Goal: Task Accomplishment & Management: Manage account settings

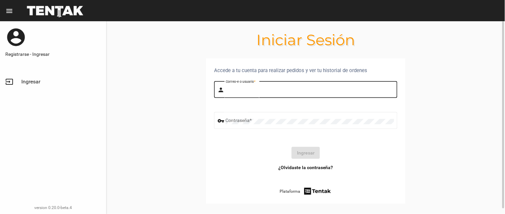
drag, startPoint x: 270, startPoint y: 92, endPoint x: 268, endPoint y: 94, distance: 3.5
click at [269, 92] on input "Correo-e o usuario *" at bounding box center [310, 90] width 168 height 5
type input "BELEN"
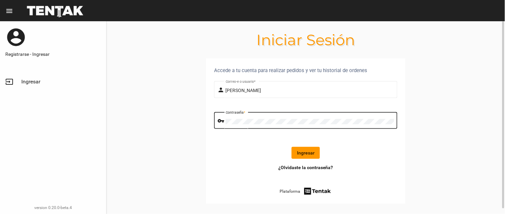
click at [313, 150] on button "Ingresar" at bounding box center [305, 153] width 28 height 12
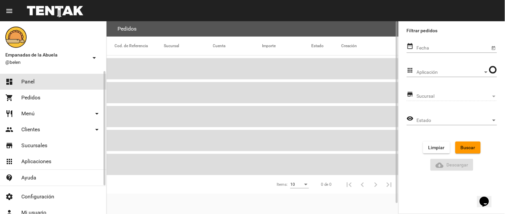
click at [29, 81] on span "Panel" at bounding box center [27, 82] width 13 height 7
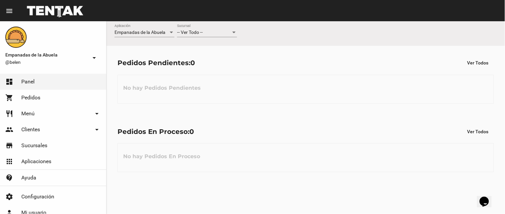
click at [196, 32] on span "-- Ver Todo --" at bounding box center [190, 32] width 26 height 5
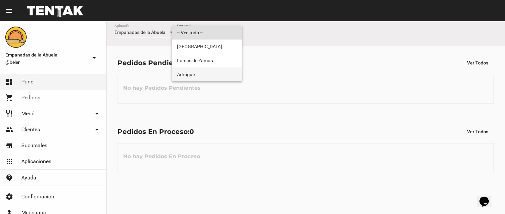
click at [190, 73] on span "Adrogué" at bounding box center [207, 75] width 60 height 14
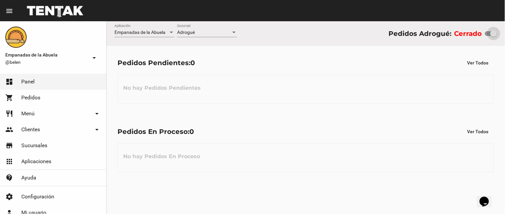
drag, startPoint x: 487, startPoint y: 34, endPoint x: 497, endPoint y: 35, distance: 10.7
click at [497, 35] on div "Empanadas de la Abuela Aplicación Adrogué Sucursal Pedidos Adrogué: Cerrado" at bounding box center [305, 33] width 398 height 25
checkbox input "true"
click at [41, 109] on link "restaurant Menú arrow_drop_down" at bounding box center [53, 114] width 106 height 16
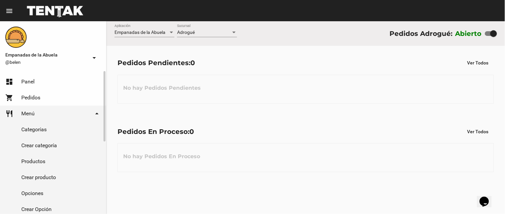
click at [55, 157] on link "Productos" at bounding box center [53, 162] width 106 height 16
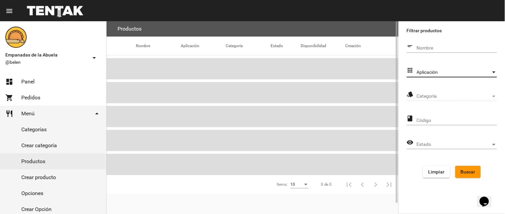
click at [435, 71] on span "Aplicación" at bounding box center [454, 72] width 74 height 5
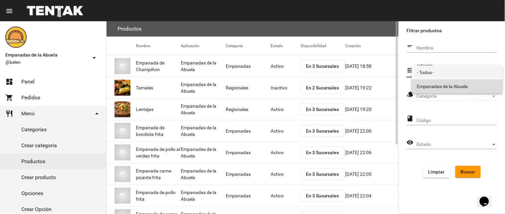
click at [424, 87] on span "Empanadas de la Abuela" at bounding box center [457, 87] width 80 height 14
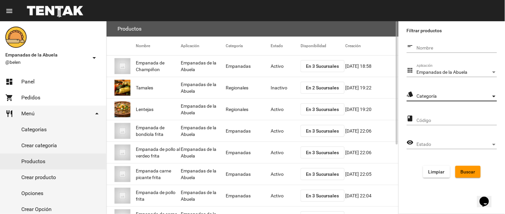
click at [420, 94] on span "Categoría" at bounding box center [454, 96] width 74 height 5
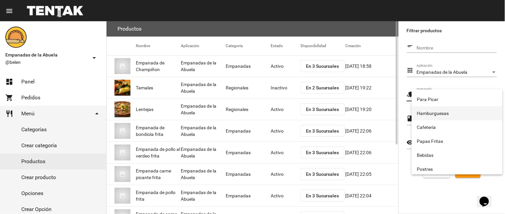
scroll to position [37, 0]
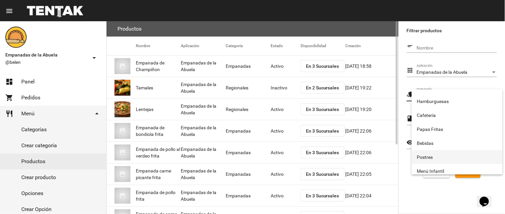
click at [430, 150] on span "Postres" at bounding box center [457, 157] width 80 height 14
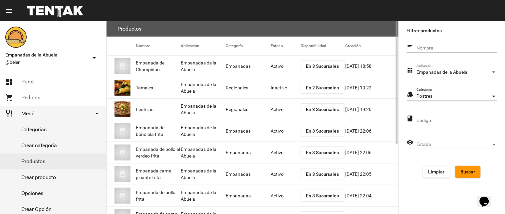
click at [460, 167] on button "Buscar" at bounding box center [467, 172] width 25 height 12
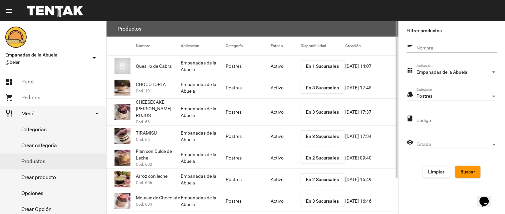
click at [317, 134] on button "En 3 Sucursales" at bounding box center [322, 136] width 44 height 12
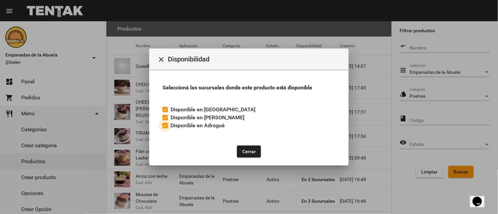
click at [169, 125] on label "Disponible en Adrogué" at bounding box center [194, 126] width 62 height 8
click at [165, 128] on input "Disponible en Adrogué" at bounding box center [165, 128] width 0 height 0
checkbox input "false"
click at [256, 147] on button "Cerrar" at bounding box center [249, 152] width 24 height 12
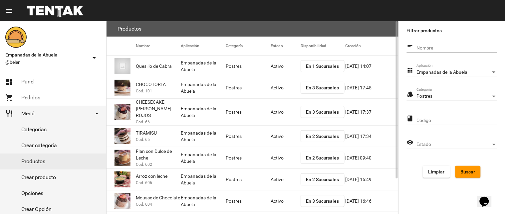
click at [274, 130] on mat-cell "Activo" at bounding box center [285, 136] width 30 height 21
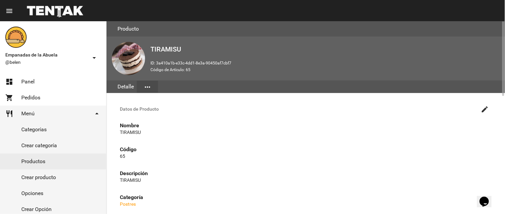
click at [481, 109] on mat-icon "create" at bounding box center [485, 109] width 8 height 8
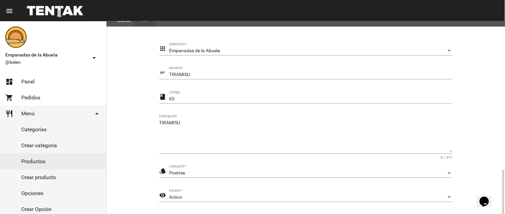
scroll to position [136, 0]
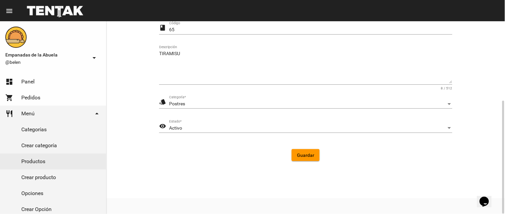
click at [182, 124] on div "Activo Estado *" at bounding box center [310, 126] width 283 height 13
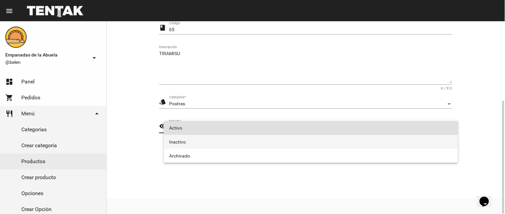
drag, startPoint x: 192, startPoint y: 140, endPoint x: 195, endPoint y: 138, distance: 3.6
click at [192, 140] on span "Inactivo" at bounding box center [310, 142] width 283 height 14
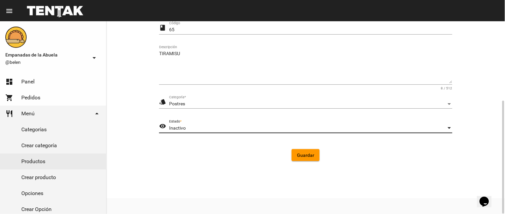
drag, startPoint x: 308, startPoint y: 154, endPoint x: 270, endPoint y: 142, distance: 39.7
click at [308, 154] on span "Guardar" at bounding box center [305, 155] width 17 height 5
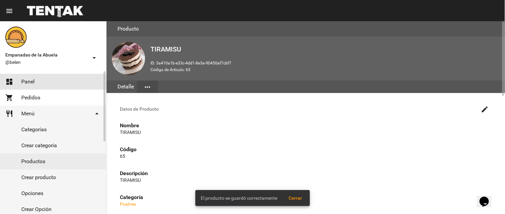
click at [45, 86] on link "dashboard Panel" at bounding box center [53, 82] width 106 height 16
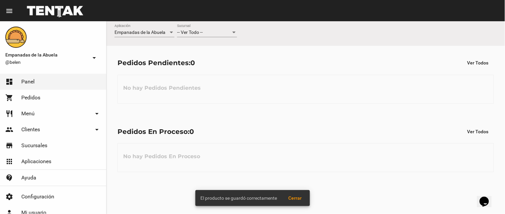
click at [195, 37] on div "-- Ver Todo -- Sucursal" at bounding box center [207, 30] width 60 height 13
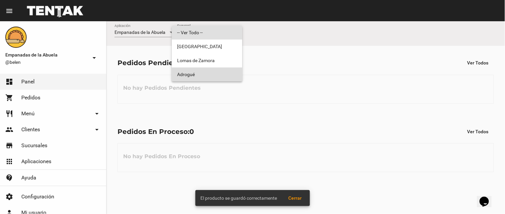
click at [183, 71] on span "Adrogué" at bounding box center [207, 75] width 60 height 14
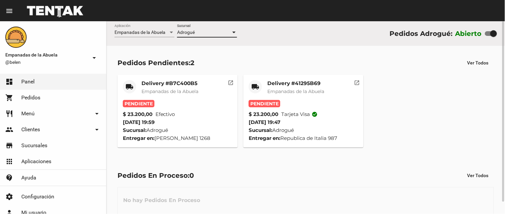
click at [313, 84] on mat-card-title "Delivery #41295B69" at bounding box center [295, 83] width 57 height 7
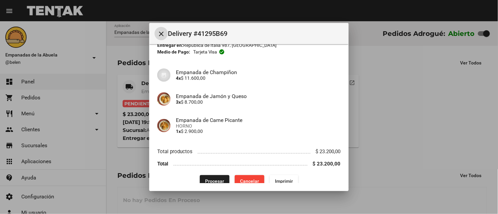
scroll to position [46, 0]
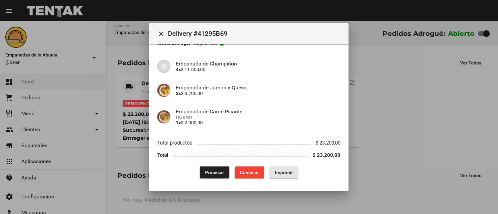
click at [279, 170] on span "Imprimir" at bounding box center [284, 172] width 18 height 5
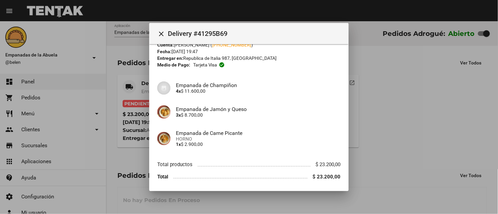
scroll to position [46, 0]
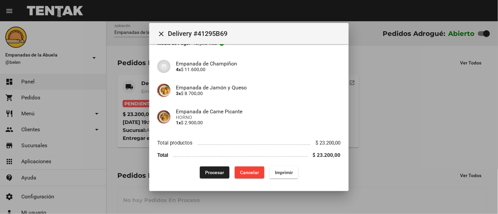
drag, startPoint x: 207, startPoint y: 172, endPoint x: 151, endPoint y: 114, distance: 80.2
click at [207, 172] on span "Procesar" at bounding box center [214, 172] width 19 height 5
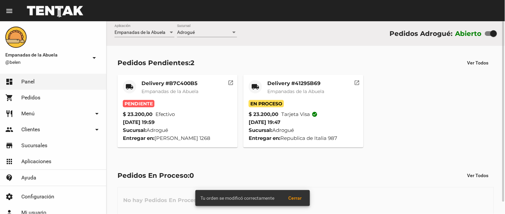
click at [148, 83] on mat-card-title "Delivery #B7C400B5" at bounding box center [169, 83] width 57 height 7
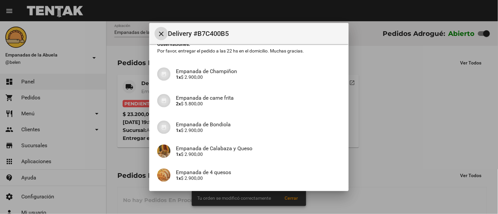
scroll to position [160, 0]
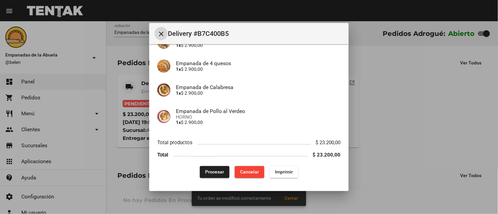
click at [275, 172] on span "Imprimir" at bounding box center [284, 172] width 18 height 5
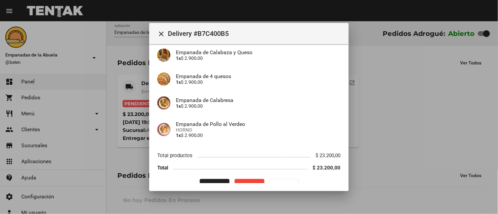
scroll to position [160, 0]
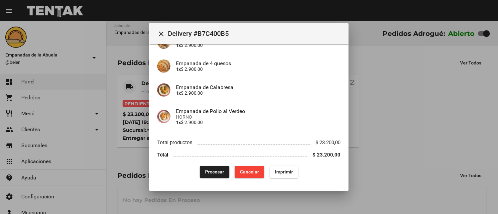
drag, startPoint x: 206, startPoint y: 172, endPoint x: 203, endPoint y: 182, distance: 10.3
click at [206, 172] on span "Procesar" at bounding box center [214, 172] width 19 height 5
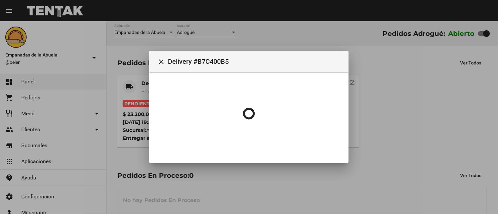
scroll to position [0, 0]
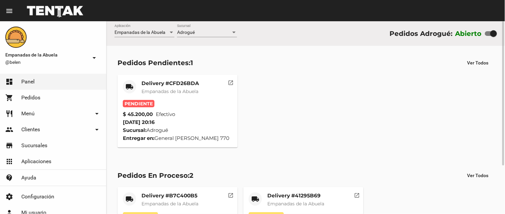
click at [190, 89] on span "Empanadas de la Abuela" at bounding box center [169, 91] width 57 height 6
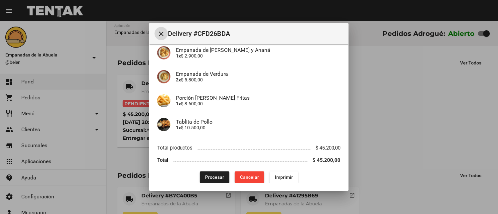
scroll to position [148, 0]
click at [277, 178] on span "Imprimir" at bounding box center [284, 176] width 18 height 5
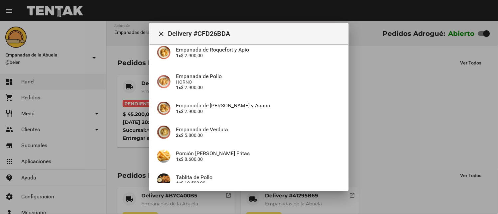
scroll to position [152, 0]
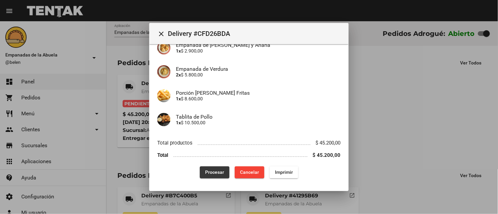
drag, startPoint x: 207, startPoint y: 173, endPoint x: 198, endPoint y: 181, distance: 12.7
click at [207, 174] on span "Procesar" at bounding box center [214, 172] width 19 height 5
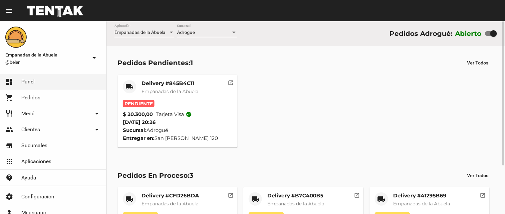
click at [182, 93] on span "Empanadas de la Abuela" at bounding box center [169, 91] width 57 height 6
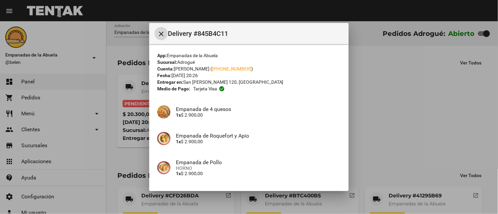
scroll to position [104, 0]
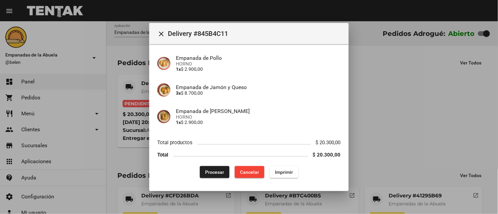
drag, startPoint x: 270, startPoint y: 162, endPoint x: 269, endPoint y: 166, distance: 4.8
click at [270, 162] on div "App: Empanadas de la Abuela Sucursal: Adrogué Cuenta: Mauro Colucci ( +54 11645…" at bounding box center [249, 63] width 184 height 231
click at [271, 169] on button "Imprimir" at bounding box center [284, 172] width 29 height 12
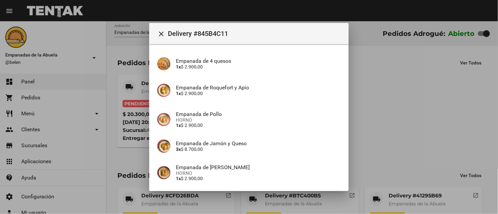
scroll to position [104, 0]
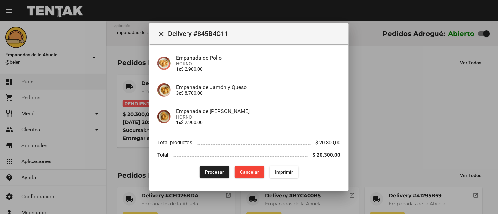
click at [209, 171] on span "Procesar" at bounding box center [214, 172] width 19 height 5
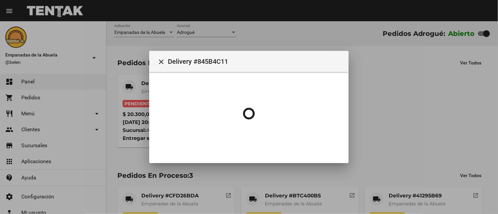
scroll to position [0, 0]
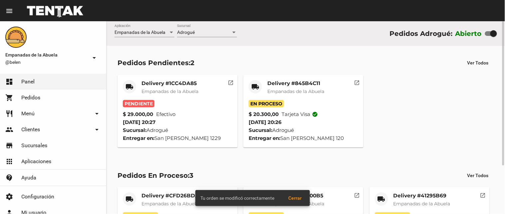
click at [180, 87] on div "Delivery #1CC4DA85 Empanadas de la Abuela" at bounding box center [169, 90] width 57 height 20
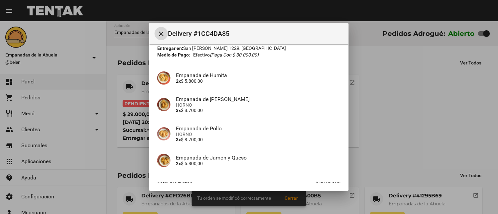
scroll to position [75, 0]
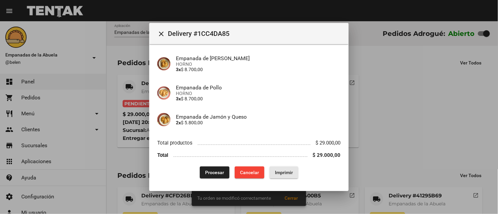
click at [281, 170] on span "Imprimir" at bounding box center [284, 172] width 18 height 5
click at [206, 202] on div at bounding box center [249, 107] width 498 height 214
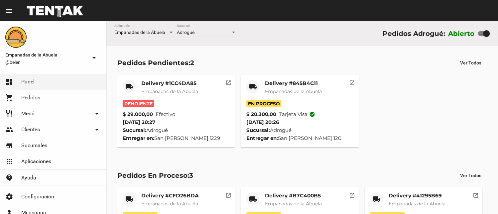
scroll to position [19, 0]
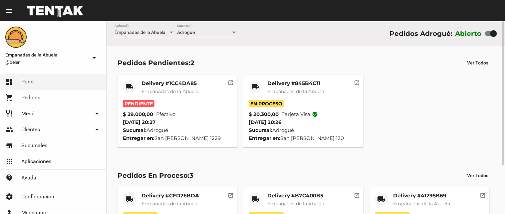
click at [162, 91] on span "Empanadas de la Abuela" at bounding box center [169, 91] width 57 height 6
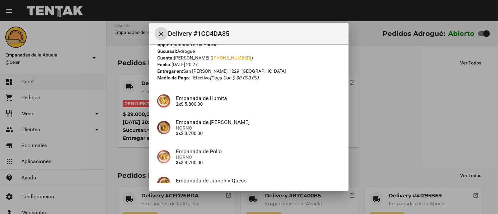
scroll to position [75, 0]
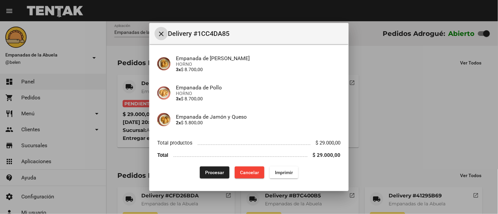
click at [208, 170] on span "Procesar" at bounding box center [214, 172] width 19 height 5
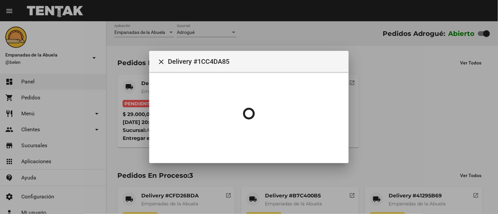
scroll to position [0, 0]
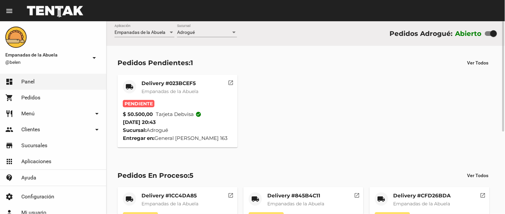
click at [203, 91] on mat-card-header "local_shipping Delivery #023BCEF5 Empanadas de la Abuela" at bounding box center [177, 90] width 109 height 20
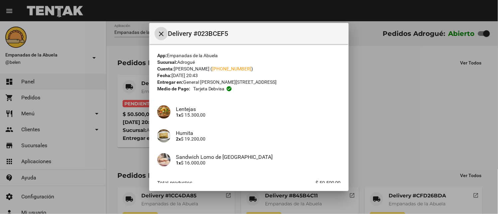
scroll to position [41, 0]
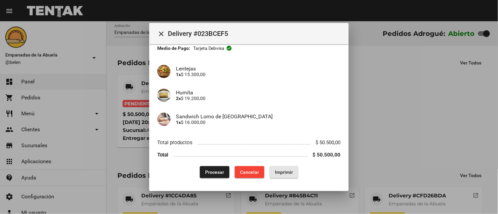
click at [278, 173] on span "Imprimir" at bounding box center [284, 172] width 18 height 5
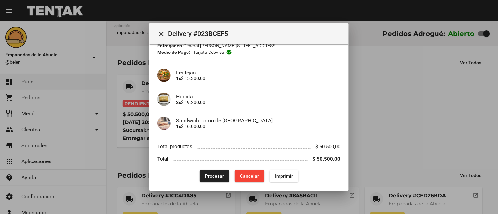
scroll to position [41, 0]
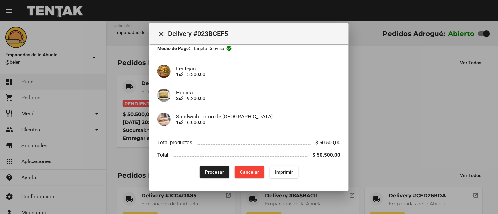
drag, startPoint x: 216, startPoint y: 165, endPoint x: 218, endPoint y: 170, distance: 5.2
click at [216, 166] on div "App: Empanadas de la Abuela Sucursal: Adrogué Cuenta: Mariano Ghia ( +54 111524…" at bounding box center [249, 95] width 184 height 167
click at [209, 172] on span "Procesar" at bounding box center [214, 172] width 19 height 5
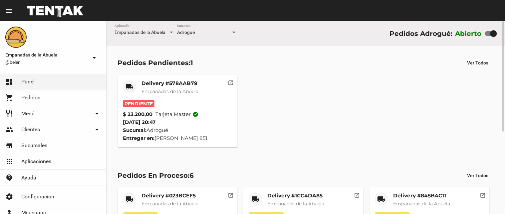
click at [177, 94] on mat-card-subtitle "Empanadas de la Abuela" at bounding box center [169, 91] width 57 height 7
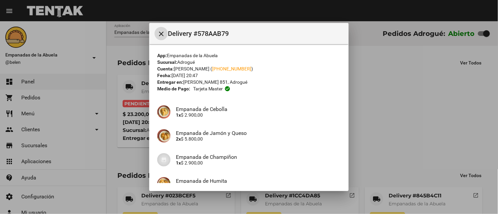
scroll to position [123, 0]
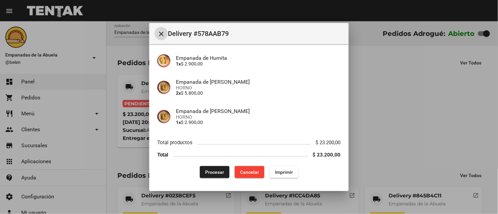
click at [279, 175] on button "Imprimir" at bounding box center [284, 172] width 29 height 12
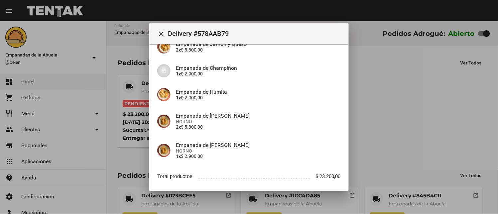
scroll to position [123, 0]
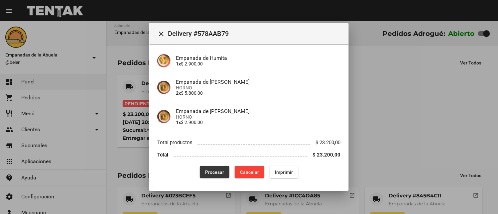
click at [219, 173] on span "Procesar" at bounding box center [214, 172] width 19 height 5
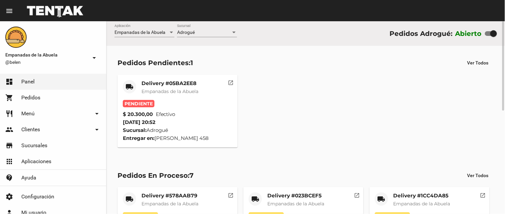
click at [153, 80] on mat-card-title "Delivery #05BA2EE8" at bounding box center [169, 83] width 57 height 7
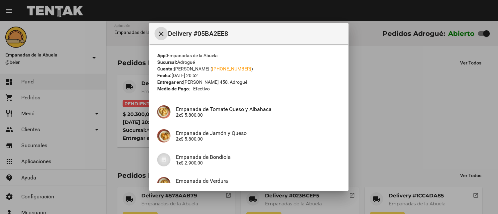
scroll to position [94, 0]
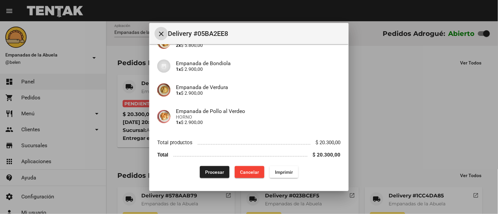
click at [284, 174] on span "Imprimir" at bounding box center [284, 172] width 18 height 5
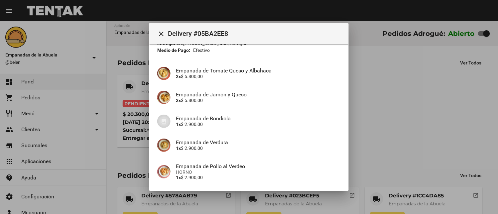
scroll to position [94, 0]
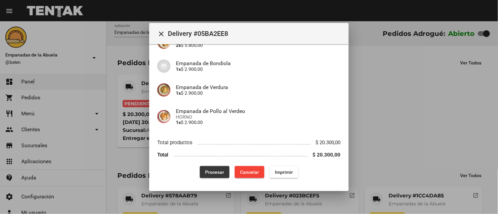
drag, startPoint x: 211, startPoint y: 168, endPoint x: 175, endPoint y: 204, distance: 50.6
click at [210, 168] on button "Procesar" at bounding box center [215, 172] width 30 height 12
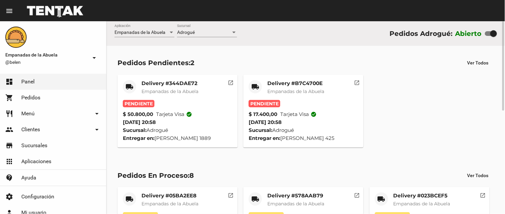
click at [287, 90] on span "Empanadas de la Abuela" at bounding box center [295, 91] width 57 height 6
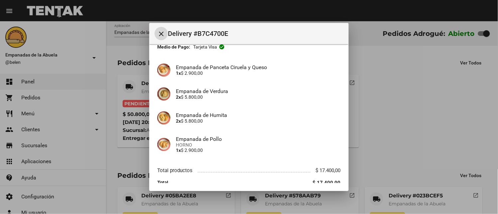
scroll to position [70, 0]
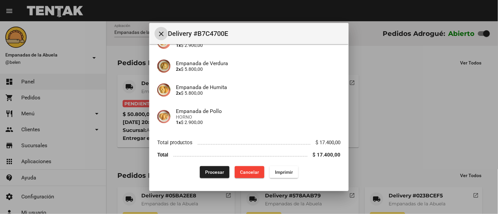
drag, startPoint x: 286, startPoint y: 171, endPoint x: 283, endPoint y: 171, distance: 3.7
click at [283, 171] on div "Procesar Cancelar Imprimir" at bounding box center [249, 172] width 184 height 12
click at [281, 171] on span "Imprimir" at bounding box center [284, 172] width 18 height 5
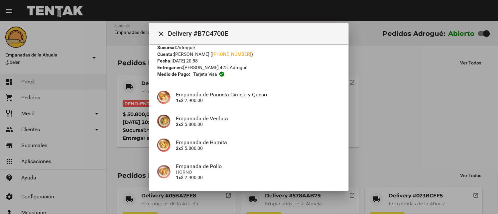
scroll to position [70, 0]
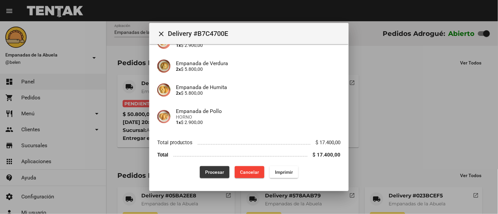
drag, startPoint x: 209, startPoint y: 173, endPoint x: 177, endPoint y: 157, distance: 35.6
click at [209, 172] on span "Procesar" at bounding box center [214, 172] width 19 height 5
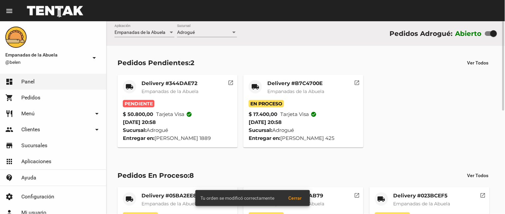
click at [161, 87] on div "Delivery #344DAE72 Empanadas de la Abuela" at bounding box center [169, 90] width 57 height 20
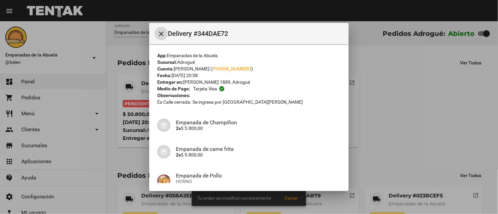
scroll to position [165, 0]
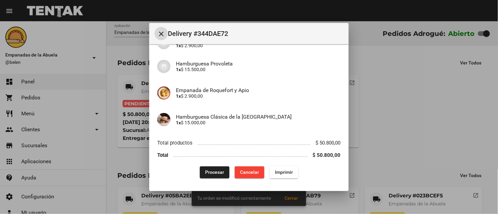
click at [275, 176] on button "Imprimir" at bounding box center [284, 173] width 29 height 12
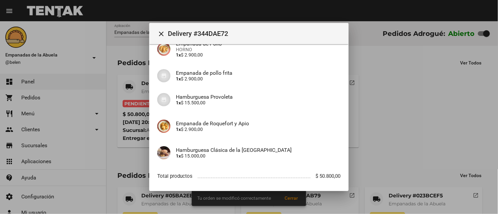
scroll to position [165, 0]
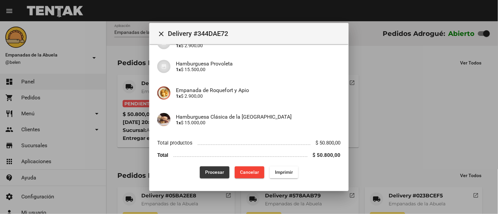
drag, startPoint x: 212, startPoint y: 175, endPoint x: 183, endPoint y: 198, distance: 36.4
click at [212, 175] on button "Procesar" at bounding box center [215, 173] width 30 height 12
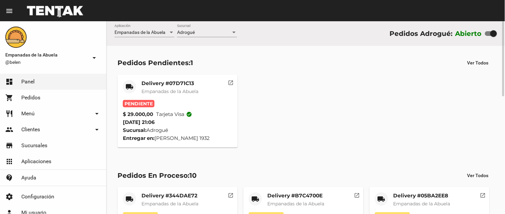
click at [182, 91] on span "Empanadas de la Abuela" at bounding box center [169, 91] width 57 height 6
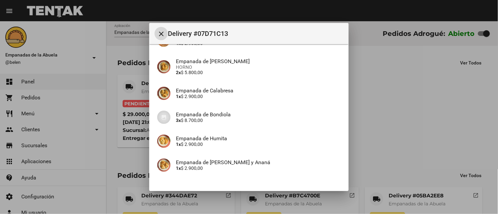
scroll to position [147, 0]
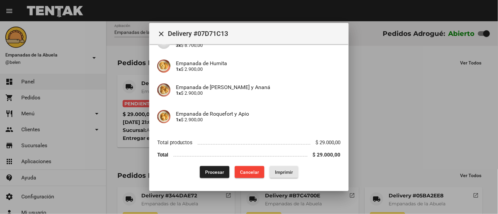
click at [284, 175] on button "Imprimir" at bounding box center [284, 172] width 29 height 12
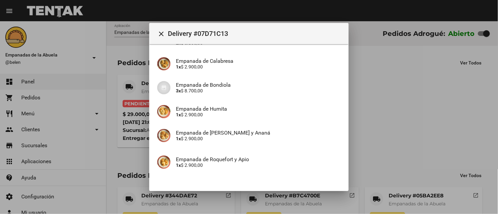
scroll to position [147, 0]
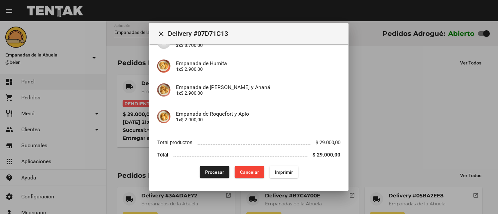
click at [209, 172] on span "Procesar" at bounding box center [214, 172] width 19 height 5
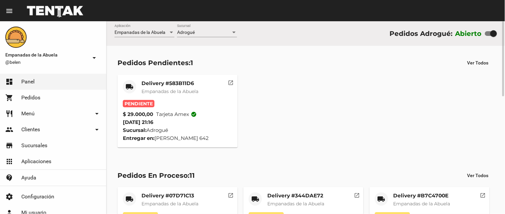
click at [154, 98] on div "Delivery #583B11D6 Empanadas de la Abuela" at bounding box center [169, 90] width 57 height 20
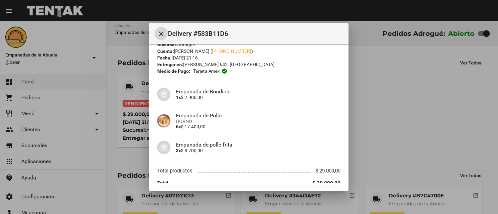
scroll to position [46, 0]
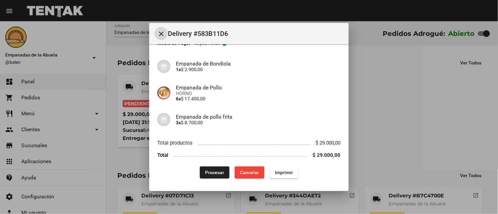
drag, startPoint x: 275, startPoint y: 168, endPoint x: 369, endPoint y: 192, distance: 97.2
click at [276, 168] on button "Imprimir" at bounding box center [284, 173] width 29 height 12
drag, startPoint x: 214, startPoint y: 171, endPoint x: 180, endPoint y: 203, distance: 46.6
click at [210, 173] on span "Procesar" at bounding box center [214, 172] width 19 height 5
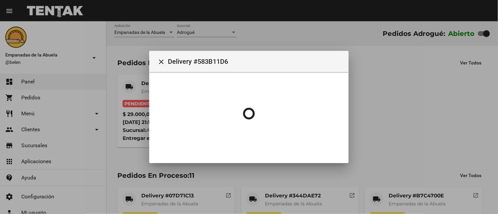
scroll to position [0, 0]
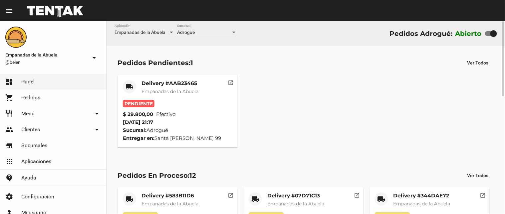
click at [163, 92] on span "Empanadas de la Abuela" at bounding box center [169, 91] width 57 height 6
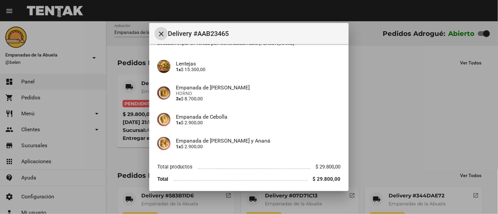
scroll to position [83, 0]
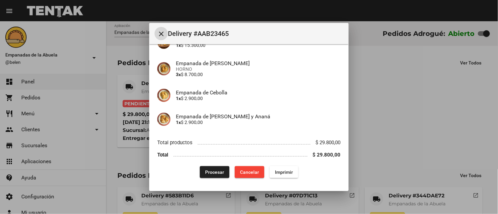
click at [280, 169] on button "Imprimir" at bounding box center [284, 172] width 29 height 12
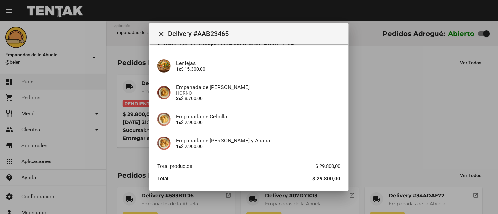
scroll to position [83, 0]
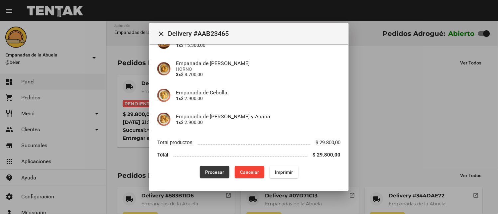
click at [205, 171] on span "Procesar" at bounding box center [214, 172] width 19 height 5
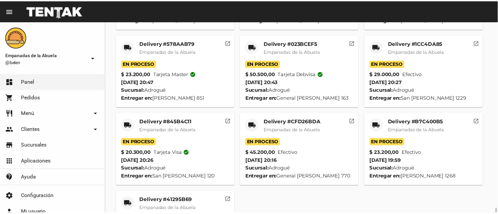
scroll to position [333, 0]
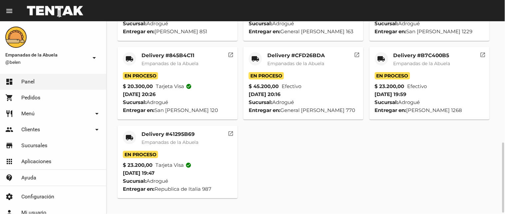
click at [198, 73] on div "En Proceso" at bounding box center [177, 75] width 109 height 7
click at [184, 59] on div "Delivery #845B4C11 Empanadas de la Abuela" at bounding box center [169, 62] width 57 height 20
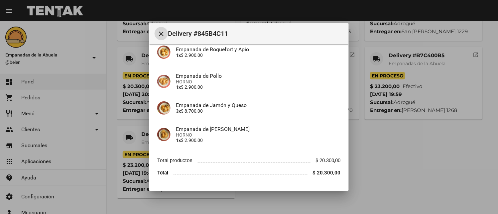
scroll to position [104, 0]
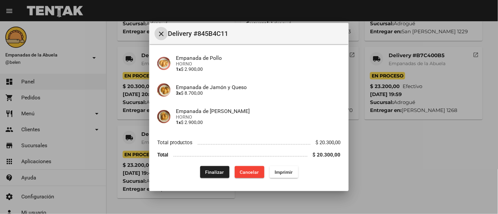
click at [279, 172] on span "Imprimir" at bounding box center [284, 172] width 18 height 5
click at [421, 173] on div at bounding box center [249, 107] width 498 height 214
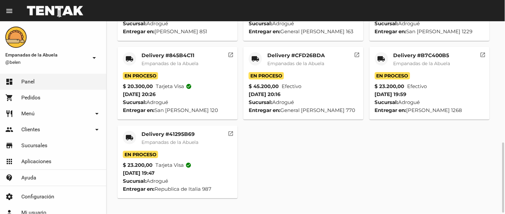
scroll to position [266, 0]
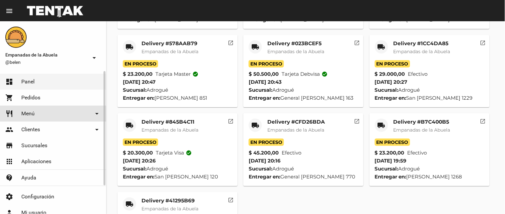
click at [39, 115] on link "restaurant Menú arrow_drop_down" at bounding box center [53, 114] width 106 height 16
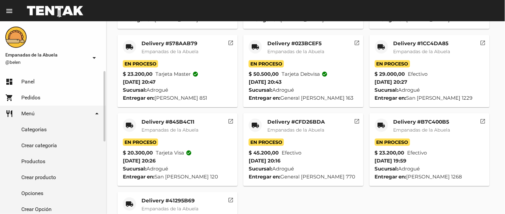
click at [48, 174] on link "Crear producto" at bounding box center [53, 178] width 106 height 16
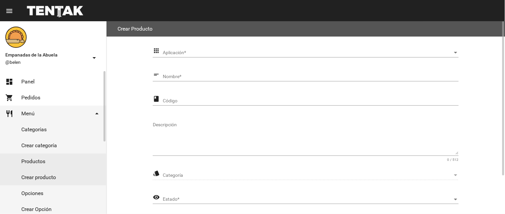
click at [68, 145] on link "Crear categoría" at bounding box center [53, 146] width 106 height 16
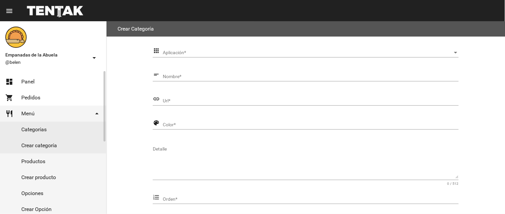
click at [69, 159] on link "Productos" at bounding box center [53, 162] width 106 height 16
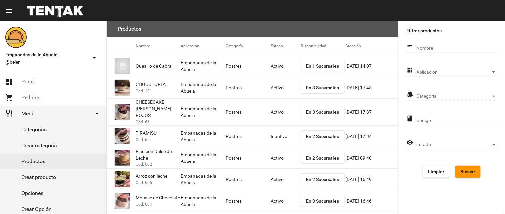
click at [437, 71] on span "Aplicación" at bounding box center [454, 72] width 74 height 5
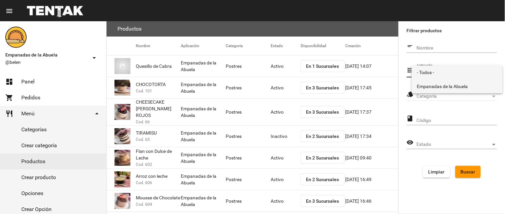
drag, startPoint x: 437, startPoint y: 82, endPoint x: 437, endPoint y: 86, distance: 4.0
click at [437, 83] on span "Empanadas de la Abuela" at bounding box center [457, 87] width 80 height 14
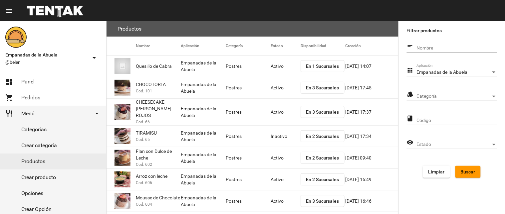
click at [438, 91] on div "Categoría Categoría" at bounding box center [457, 94] width 80 height 13
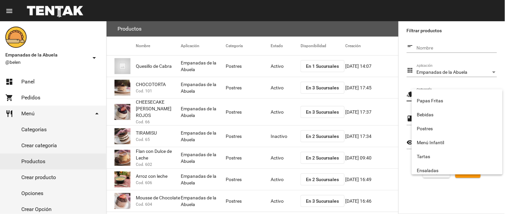
scroll to position [110, 0]
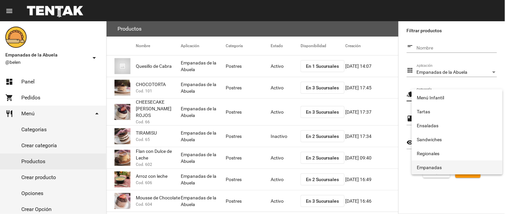
click at [452, 165] on span "Empanadas" at bounding box center [457, 168] width 80 height 14
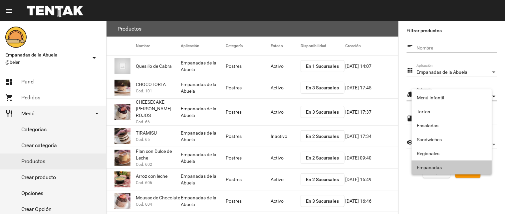
click at [460, 169] on span "Buscar" at bounding box center [467, 171] width 15 height 5
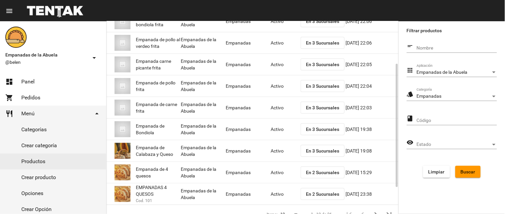
scroll to position [108, 0]
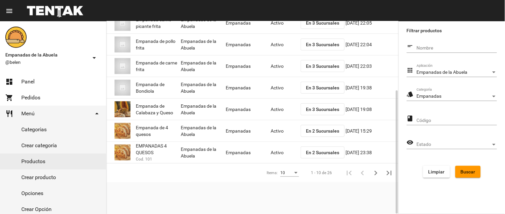
click at [313, 107] on span "En 3 Sucursales" at bounding box center [322, 109] width 33 height 5
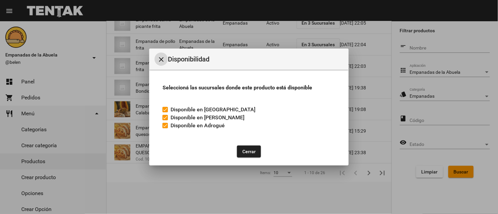
drag, startPoint x: 167, startPoint y: 123, endPoint x: 210, endPoint y: 139, distance: 45.3
click at [167, 123] on div at bounding box center [165, 125] width 5 height 5
click at [165, 128] on input "Disponible en Adrogué" at bounding box center [165, 128] width 0 height 0
checkbox input "false"
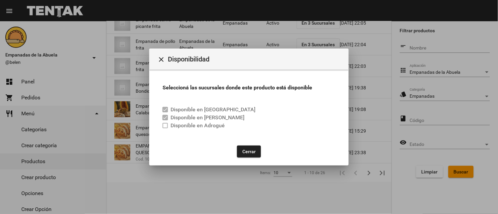
click at [242, 150] on button "Cerrar" at bounding box center [249, 152] width 24 height 12
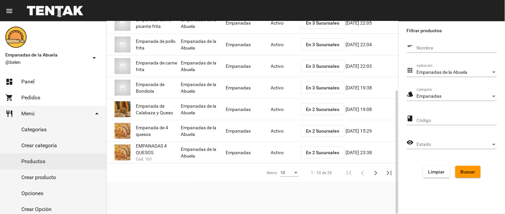
click at [277, 116] on mat-cell "Activo" at bounding box center [285, 109] width 30 height 21
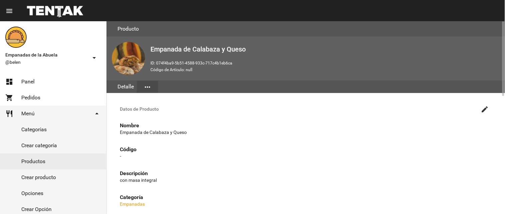
click at [478, 108] on span "Datos de Producto" at bounding box center [299, 108] width 358 height 5
click at [483, 107] on mat-icon "create" at bounding box center [485, 109] width 8 height 8
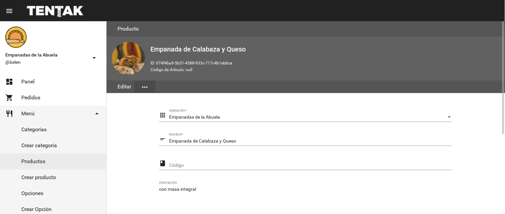
scroll to position [136, 0]
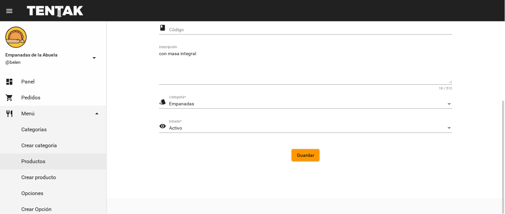
click at [234, 124] on div "Activo Estado *" at bounding box center [310, 126] width 283 height 13
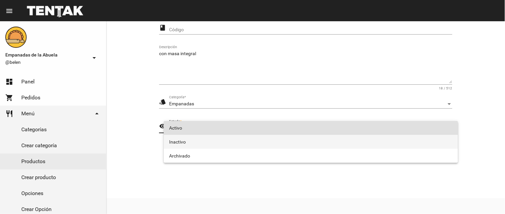
click at [229, 138] on span "Inactivo" at bounding box center [310, 142] width 283 height 14
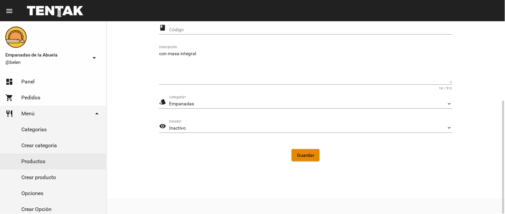
drag, startPoint x: 303, startPoint y: 151, endPoint x: 156, endPoint y: 136, distance: 147.5
click at [298, 152] on button "Guardar" at bounding box center [305, 155] width 28 height 12
click at [68, 81] on link "dashboard Panel" at bounding box center [53, 82] width 106 height 16
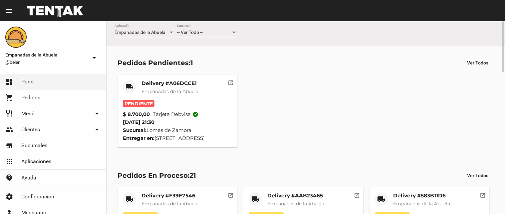
drag, startPoint x: 196, startPoint y: 31, endPoint x: 197, endPoint y: 36, distance: 4.6
click at [197, 36] on div "-- Ver Todo -- Sucursal" at bounding box center [207, 30] width 60 height 13
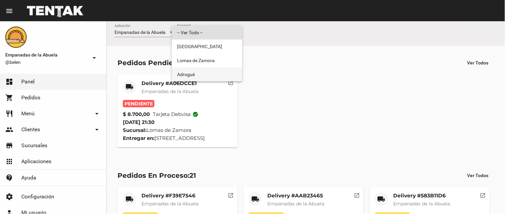
click at [193, 71] on span "Adrogué" at bounding box center [207, 75] width 60 height 14
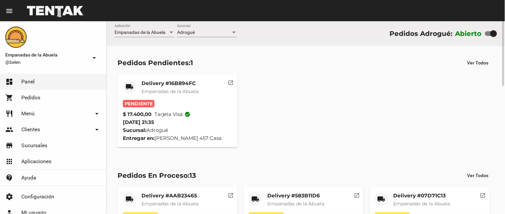
click at [187, 92] on span "Empanadas de la Abuela" at bounding box center [169, 91] width 57 height 6
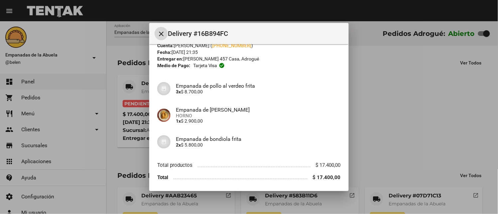
scroll to position [46, 0]
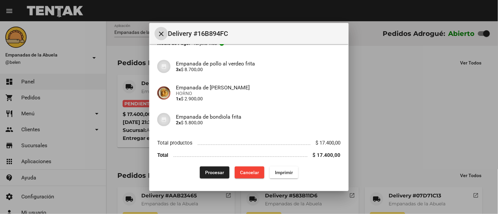
drag, startPoint x: 275, startPoint y: 173, endPoint x: 294, endPoint y: 161, distance: 22.4
click at [275, 173] on span "Imprimir" at bounding box center [284, 172] width 18 height 5
drag, startPoint x: 211, startPoint y: 173, endPoint x: 198, endPoint y: 204, distance: 33.6
click at [210, 174] on span "Procesar" at bounding box center [214, 172] width 19 height 5
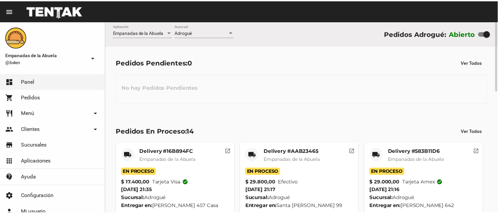
scroll to position [67, 0]
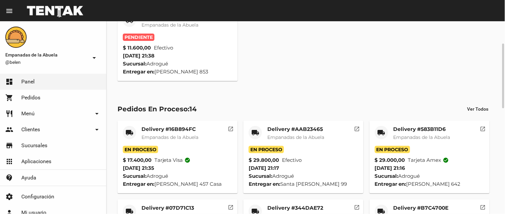
click at [195, 27] on span "Empanadas de la Abuela" at bounding box center [169, 25] width 57 height 6
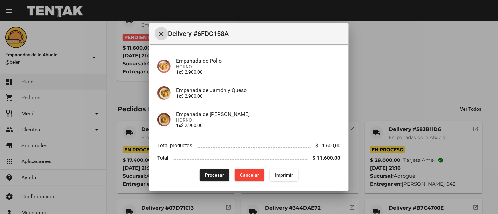
scroll to position [94, 0]
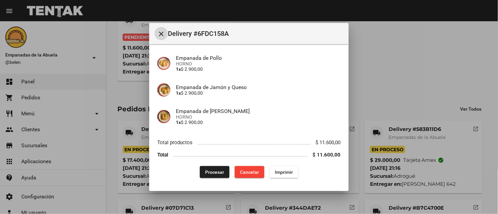
click at [284, 165] on div "App: Empanadas de la Abuela Sucursal: Adrogué Cuenta: Marcos Carballo ( +54 116…" at bounding box center [249, 68] width 184 height 220
click at [281, 172] on span "Imprimir" at bounding box center [284, 172] width 18 height 5
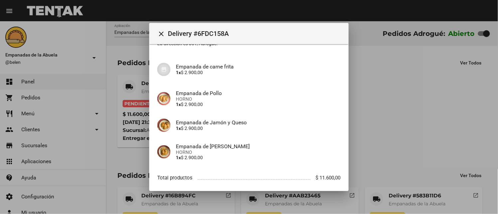
scroll to position [94, 0]
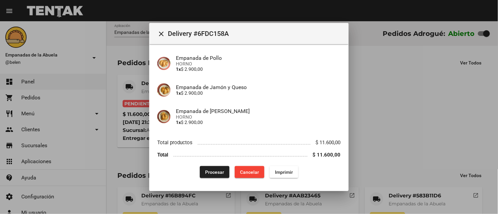
drag, startPoint x: 205, startPoint y: 174, endPoint x: 211, endPoint y: 167, distance: 8.7
click at [206, 174] on span "Procesar" at bounding box center [214, 172] width 19 height 5
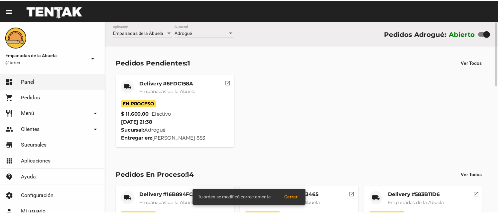
scroll to position [67, 0]
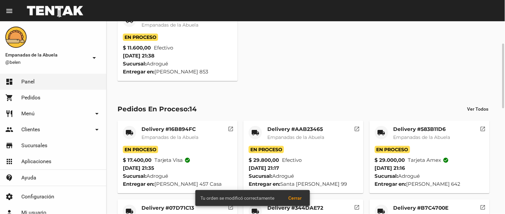
click at [427, 138] on span "Empanadas de la Abuela" at bounding box center [421, 137] width 57 height 6
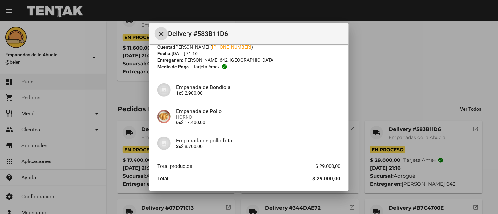
scroll to position [46, 0]
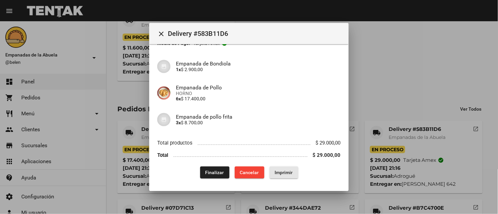
click at [279, 174] on span "Imprimir" at bounding box center [284, 172] width 18 height 5
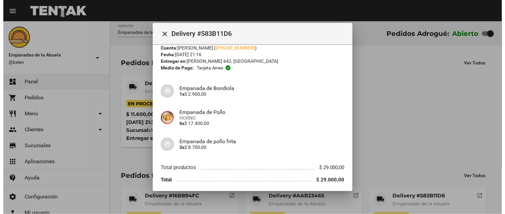
scroll to position [46, 0]
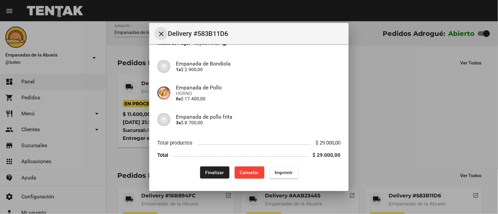
click at [165, 32] on mat-icon "close" at bounding box center [161, 34] width 8 height 8
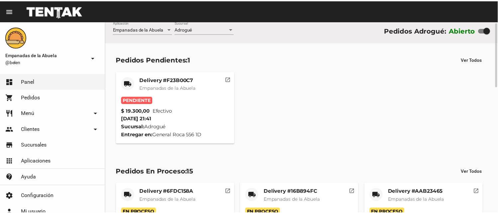
scroll to position [0, 0]
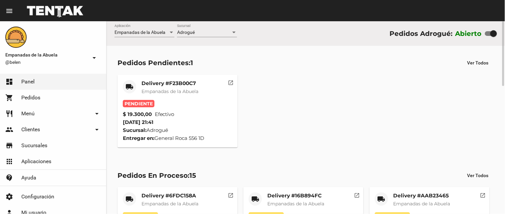
click at [188, 87] on mat-card-title "Delivery #F23B00C7" at bounding box center [169, 83] width 57 height 7
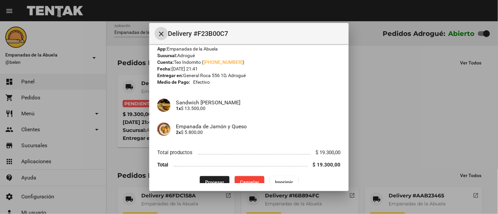
scroll to position [17, 0]
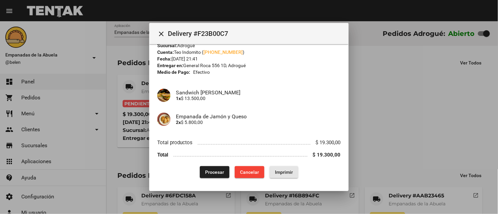
click at [277, 170] on span "Imprimir" at bounding box center [284, 172] width 18 height 5
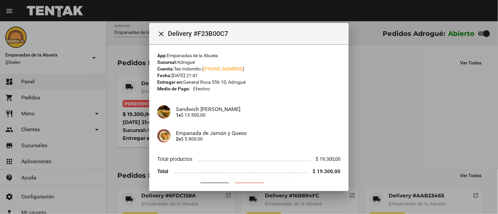
click at [221, 172] on span at bounding box center [241, 171] width 134 height 6
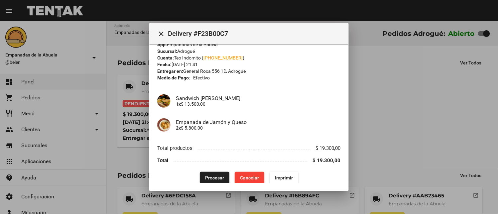
scroll to position [17, 0]
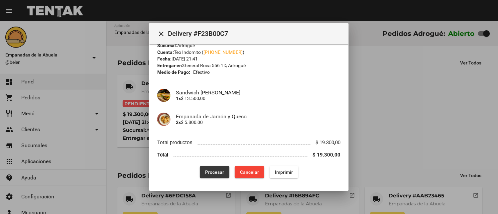
click at [220, 169] on button "Procesar" at bounding box center [215, 172] width 30 height 12
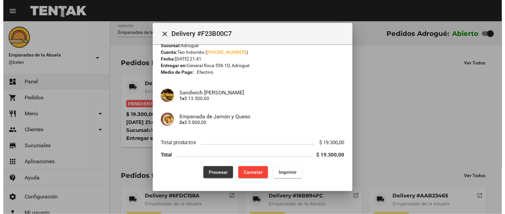
scroll to position [0, 0]
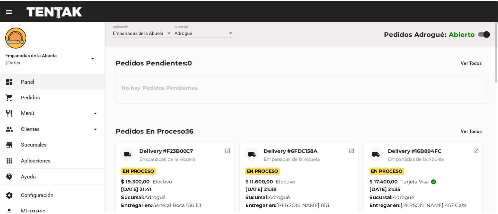
scroll to position [399, 0]
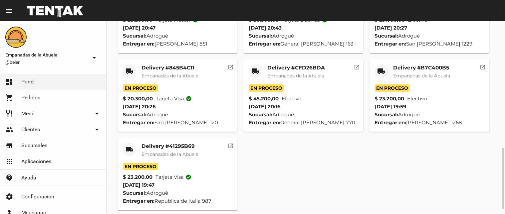
click at [128, 154] on mat-icon "local_shipping" at bounding box center [129, 150] width 8 height 8
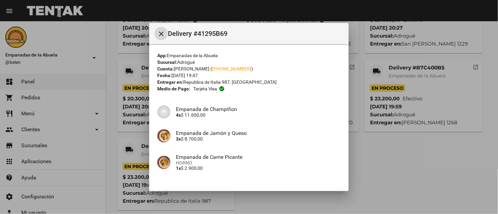
scroll to position [46, 0]
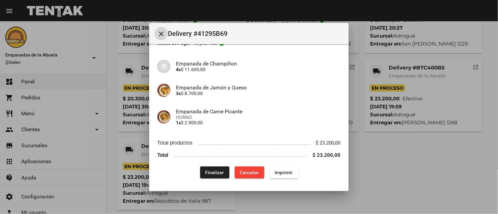
click at [210, 172] on span "Finalizar" at bounding box center [215, 172] width 19 height 5
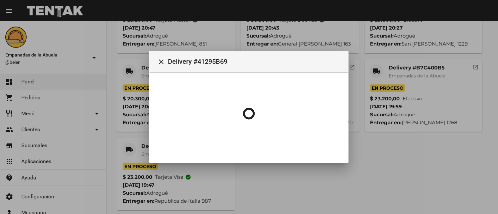
scroll to position [0, 0]
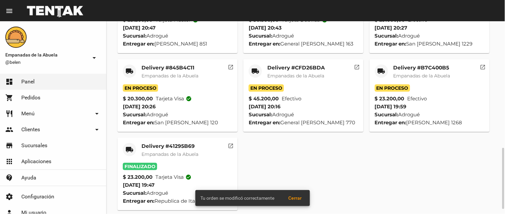
click at [378, 68] on mat-icon "local_shipping" at bounding box center [381, 71] width 8 height 8
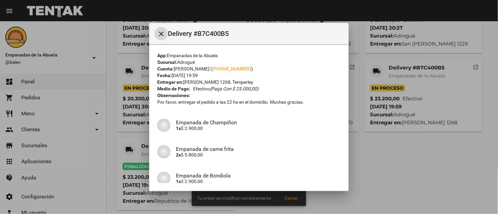
scroll to position [160, 0]
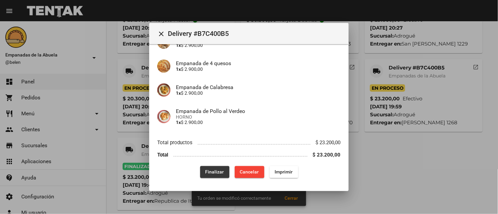
click at [214, 175] on button "Finalizar" at bounding box center [214, 172] width 29 height 12
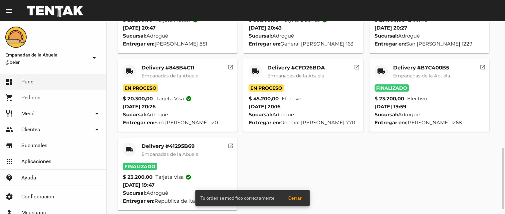
click at [260, 74] on div "local_shipping" at bounding box center [255, 71] width 13 height 13
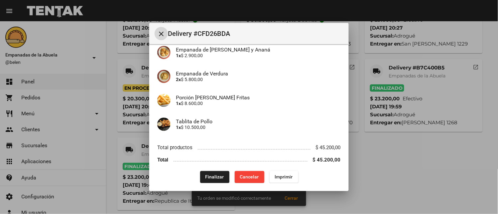
scroll to position [152, 0]
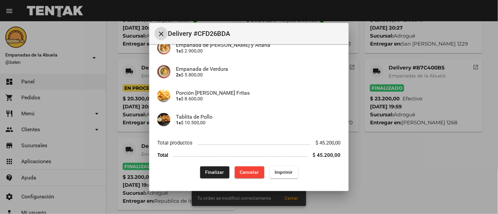
click at [213, 171] on span "Finalizar" at bounding box center [215, 172] width 19 height 5
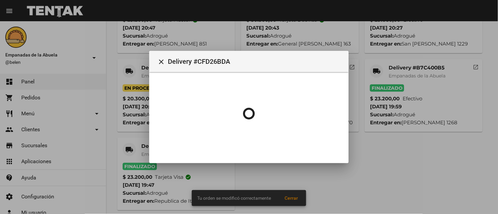
scroll to position [0, 0]
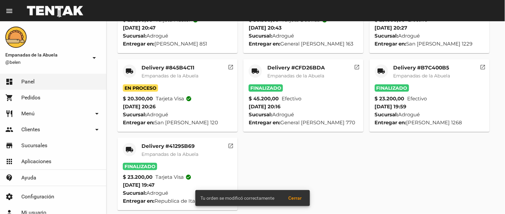
click at [126, 71] on mat-icon "local_shipping" at bounding box center [129, 71] width 8 height 8
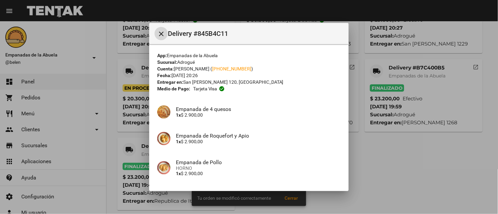
scroll to position [104, 0]
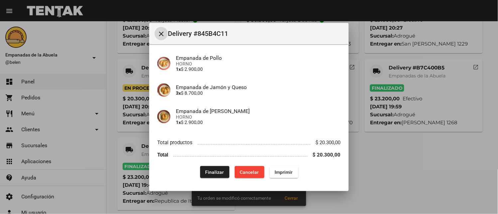
drag, startPoint x: 205, startPoint y: 172, endPoint x: 311, endPoint y: 67, distance: 149.4
click at [206, 172] on span "Finalizar" at bounding box center [215, 172] width 19 height 5
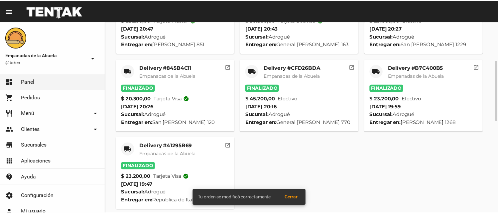
scroll to position [333, 0]
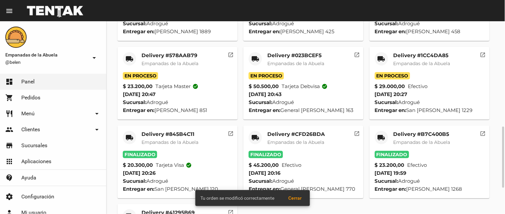
click at [377, 58] on div "local_shipping" at bounding box center [381, 58] width 13 height 13
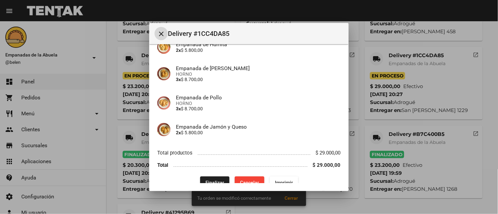
scroll to position [75, 0]
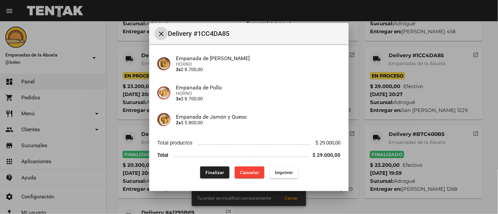
click at [210, 168] on button "Finalizar" at bounding box center [214, 173] width 29 height 12
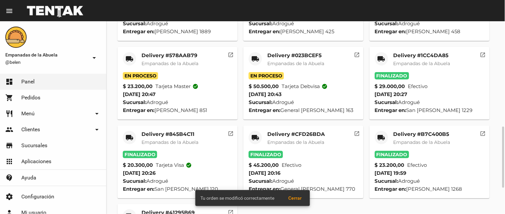
click at [256, 57] on mat-icon "local_shipping" at bounding box center [255, 59] width 8 height 8
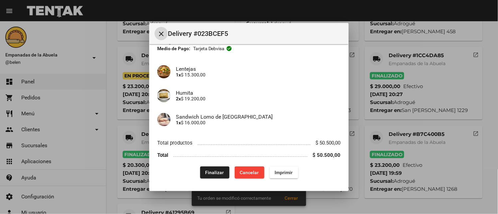
scroll to position [41, 0]
click at [216, 176] on button "Finalizar" at bounding box center [214, 172] width 29 height 12
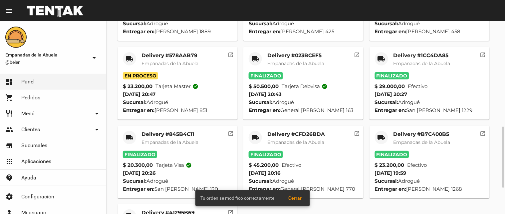
click at [128, 57] on mat-icon "local_shipping" at bounding box center [129, 59] width 8 height 8
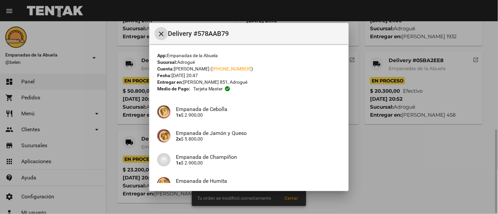
scroll to position [249, 0]
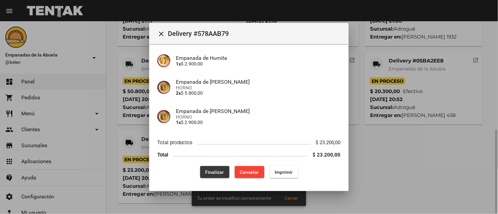
click at [212, 175] on button "Finalizar" at bounding box center [214, 172] width 29 height 12
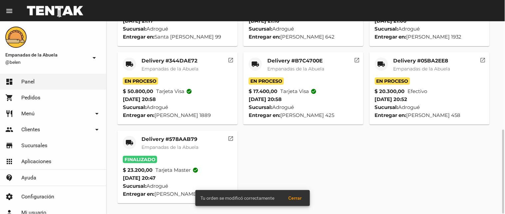
click at [384, 61] on mat-icon "local_shipping" at bounding box center [381, 64] width 8 height 8
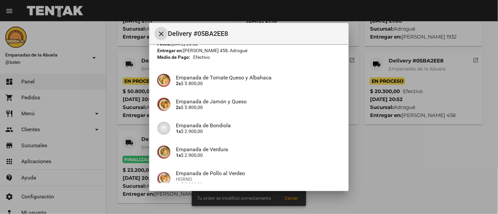
scroll to position [94, 0]
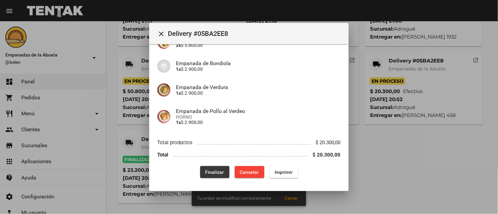
drag, startPoint x: 205, startPoint y: 169, endPoint x: 222, endPoint y: 161, distance: 18.9
click at [206, 169] on button "Finalizar" at bounding box center [214, 172] width 29 height 12
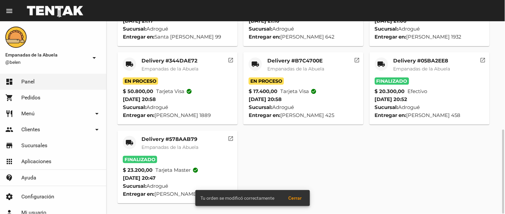
click at [259, 60] on mat-icon "local_shipping" at bounding box center [255, 64] width 8 height 8
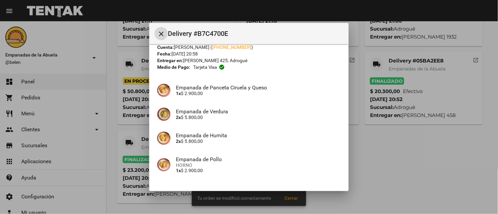
scroll to position [70, 0]
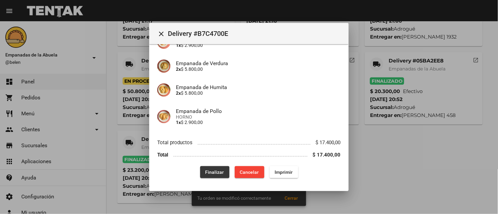
drag, startPoint x: 222, startPoint y: 175, endPoint x: 206, endPoint y: 160, distance: 21.4
click at [221, 175] on button "Finalizar" at bounding box center [214, 172] width 29 height 12
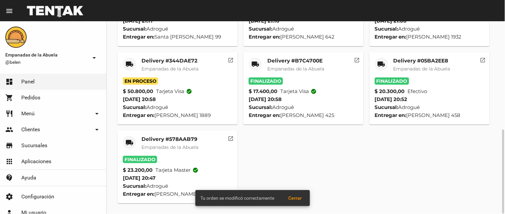
click at [127, 63] on mat-icon "local_shipping" at bounding box center [129, 64] width 8 height 8
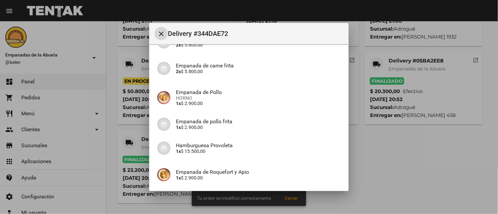
scroll to position [165, 0]
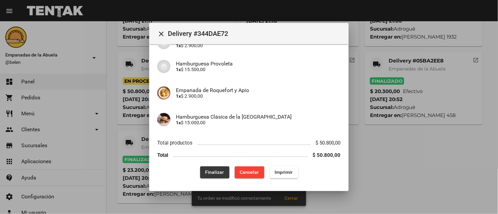
click at [209, 168] on button "Finalizar" at bounding box center [214, 173] width 29 height 12
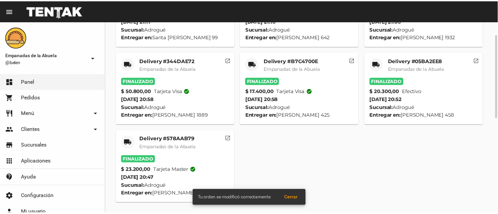
scroll to position [116, 0]
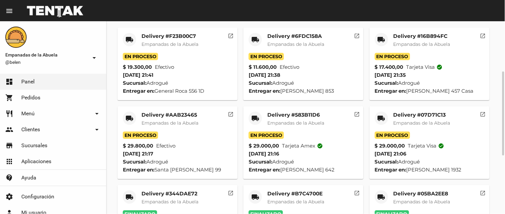
click at [378, 116] on mat-icon "local_shipping" at bounding box center [381, 118] width 8 height 8
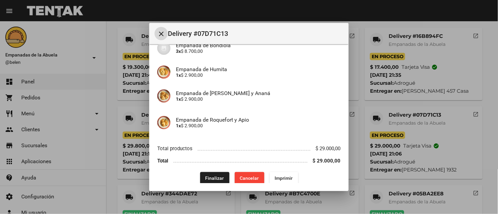
scroll to position [147, 0]
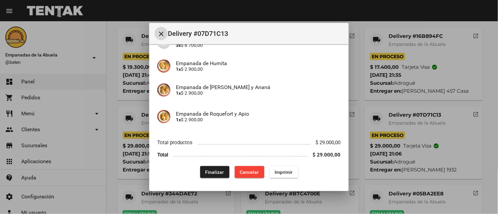
click at [217, 167] on button "Finalizar" at bounding box center [214, 172] width 29 height 12
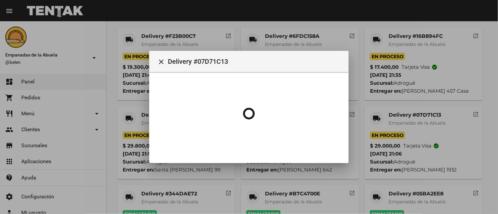
scroll to position [0, 0]
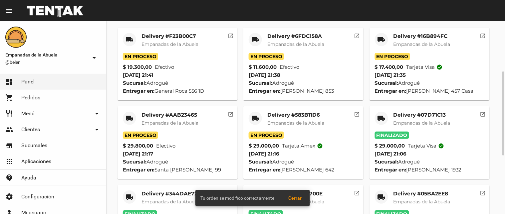
click at [254, 118] on mat-icon "local_shipping" at bounding box center [255, 118] width 8 height 8
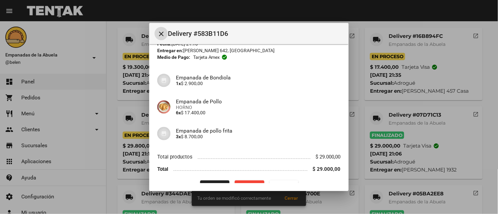
scroll to position [46, 0]
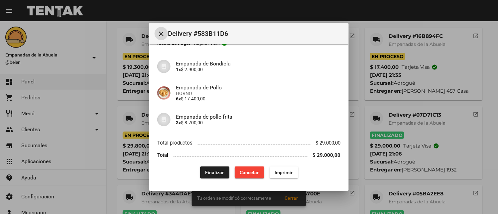
click at [211, 172] on span "Finalizar" at bounding box center [215, 172] width 19 height 5
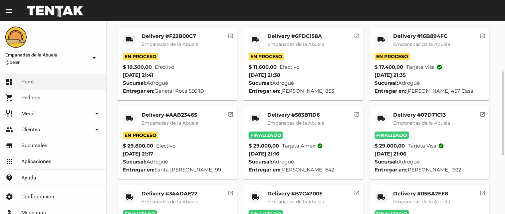
click at [130, 116] on mat-icon "local_shipping" at bounding box center [129, 118] width 8 height 8
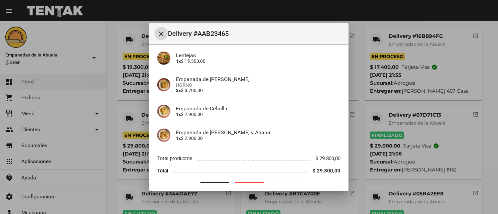
scroll to position [83, 0]
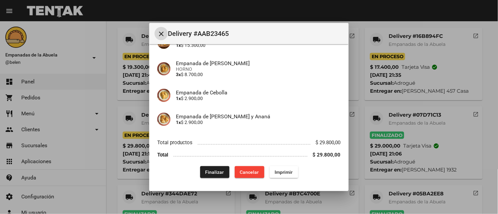
click at [213, 174] on span "Finalizar" at bounding box center [215, 172] width 19 height 5
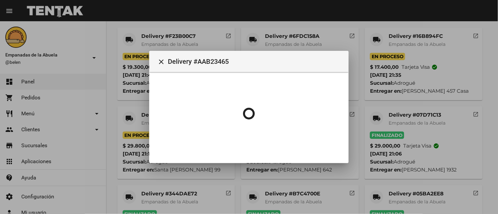
scroll to position [0, 0]
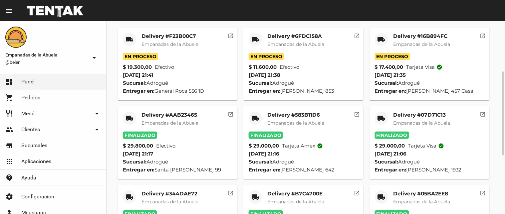
click at [378, 38] on mat-icon "local_shipping" at bounding box center [381, 40] width 8 height 8
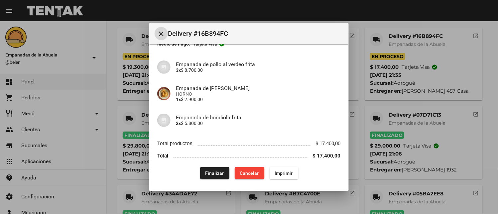
scroll to position [46, 0]
click at [207, 171] on span "Finalizar" at bounding box center [215, 172] width 19 height 5
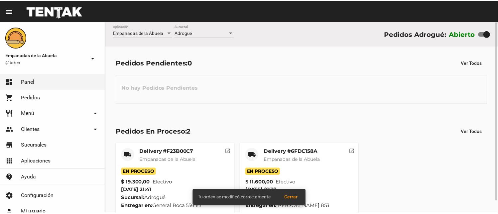
scroll to position [13, 0]
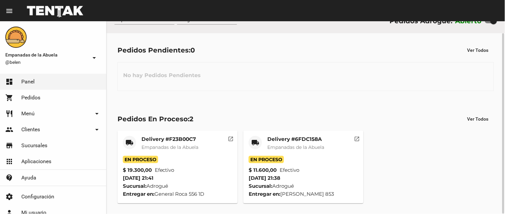
click at [264, 148] on mat-card-header "local_shipping Delivery #6FDC158A Empanadas de la Abuela" at bounding box center [303, 146] width 109 height 20
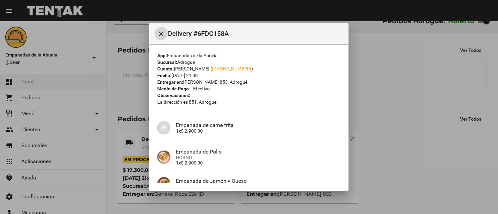
scroll to position [94, 0]
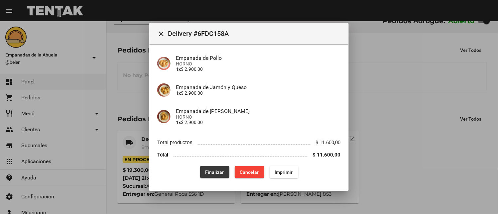
click at [206, 170] on span "Finalizar" at bounding box center [215, 172] width 19 height 5
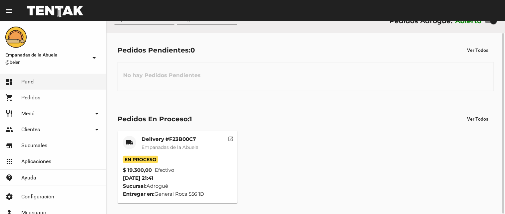
click at [167, 141] on mat-card-title "Delivery #F23B00C7" at bounding box center [169, 139] width 57 height 7
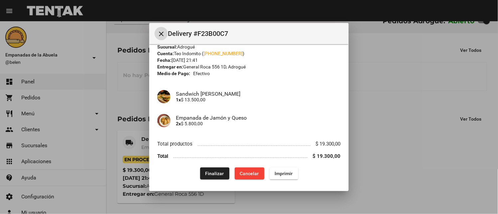
scroll to position [17, 0]
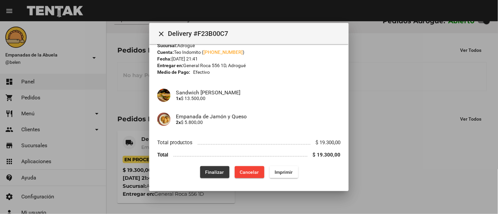
drag, startPoint x: 218, startPoint y: 167, endPoint x: 218, endPoint y: 170, distance: 3.7
click at [218, 169] on button "Finalizar" at bounding box center [214, 172] width 29 height 12
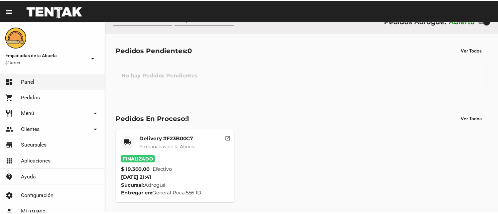
scroll to position [0, 0]
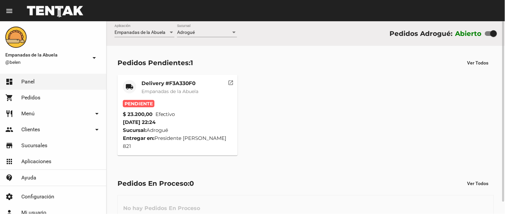
click at [157, 79] on mat-card "local_shipping Delivery #F3A330F0 Empanadas de la Abuela Pendiente $ 23.200,00 …" at bounding box center [177, 115] width 120 height 81
click at [163, 81] on mat-card-title "Delivery #F3A330F0" at bounding box center [169, 83] width 57 height 7
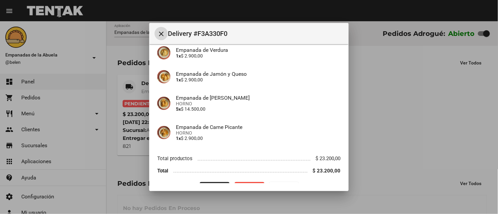
scroll to position [75, 0]
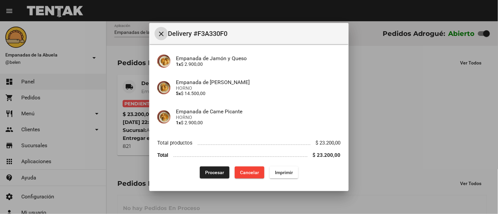
click at [278, 170] on span "Imprimir" at bounding box center [284, 172] width 18 height 5
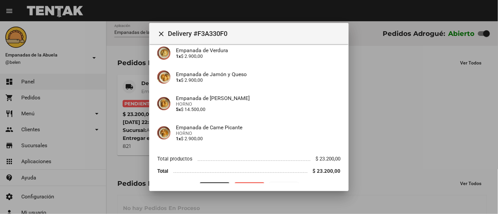
scroll to position [75, 0]
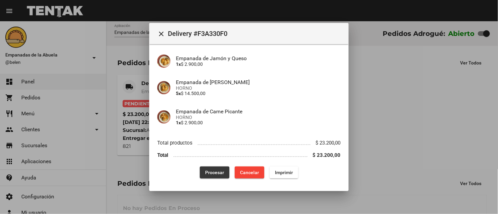
drag, startPoint x: 212, startPoint y: 171, endPoint x: 172, endPoint y: 209, distance: 55.3
click at [212, 171] on span "Procesar" at bounding box center [214, 172] width 19 height 5
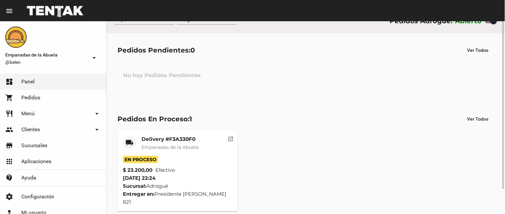
scroll to position [0, 0]
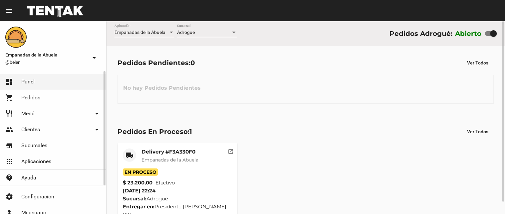
click at [57, 112] on link "restaurant Menú arrow_drop_down" at bounding box center [53, 114] width 106 height 16
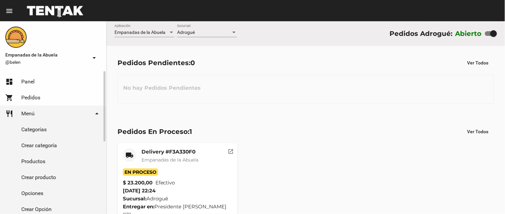
click at [42, 157] on link "Productos" at bounding box center [53, 162] width 106 height 16
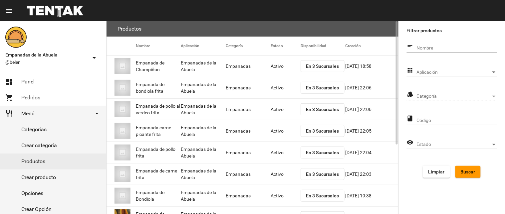
click at [331, 109] on span "En 3 Sucursales" at bounding box center [322, 109] width 33 height 5
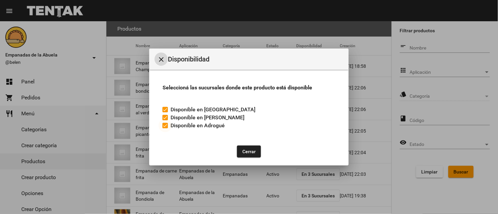
click at [166, 125] on div at bounding box center [165, 125] width 5 height 5
click at [165, 128] on input "Disponible en Adrogué" at bounding box center [165, 128] width 0 height 0
checkbox input "false"
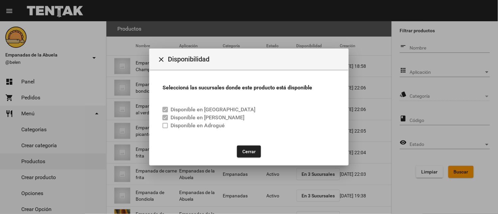
click at [247, 151] on button "Cerrar" at bounding box center [249, 152] width 24 height 12
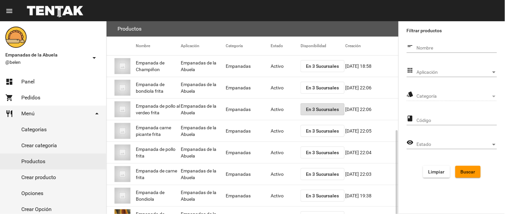
scroll to position [108, 0]
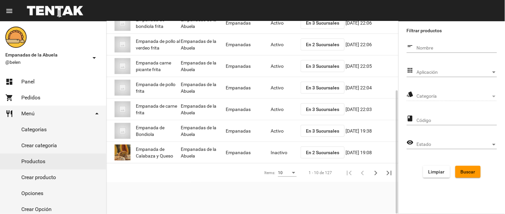
click at [462, 186] on div "Filtrar productos short_text Nombre apps Aplicación Aplicación style Categoría …" at bounding box center [452, 117] width 106 height 193
click at [468, 169] on span "Buscar" at bounding box center [467, 171] width 15 height 5
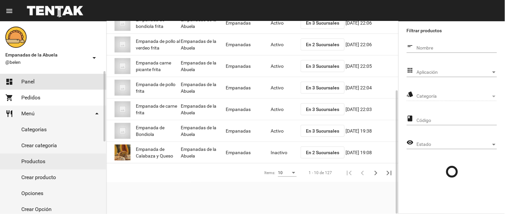
click at [40, 84] on link "dashboard Panel" at bounding box center [53, 82] width 106 height 16
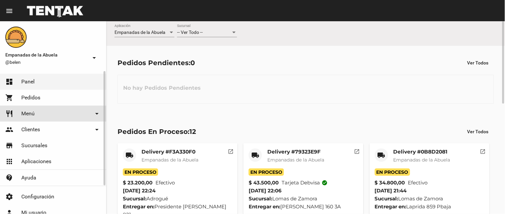
click at [42, 111] on link "restaurant Menú arrow_drop_down" at bounding box center [53, 114] width 106 height 16
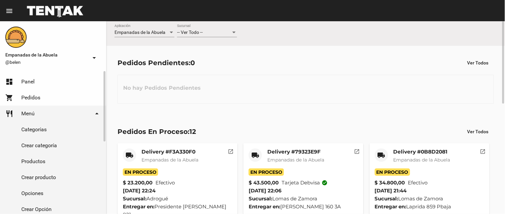
click at [51, 152] on link "Crear categoría" at bounding box center [53, 146] width 106 height 16
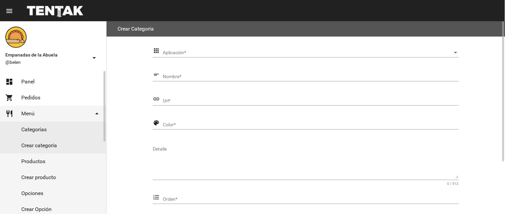
click at [49, 154] on link "Productos" at bounding box center [53, 162] width 106 height 16
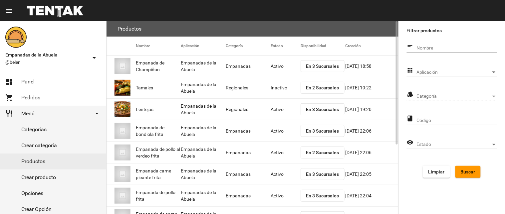
click at [431, 67] on div "Aplicación Aplicación" at bounding box center [457, 70] width 80 height 13
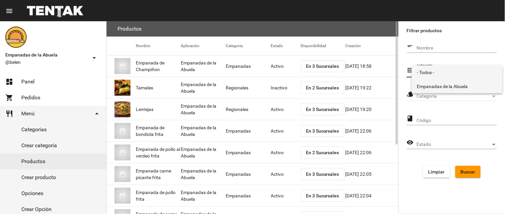
click at [438, 86] on span "Empanadas de la Abuela" at bounding box center [457, 87] width 80 height 14
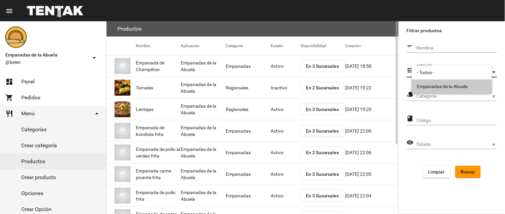
click at [441, 90] on div "Categoría Categoría" at bounding box center [457, 94] width 80 height 13
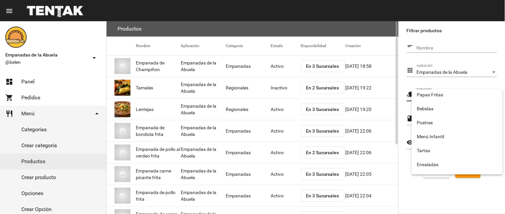
scroll to position [110, 0]
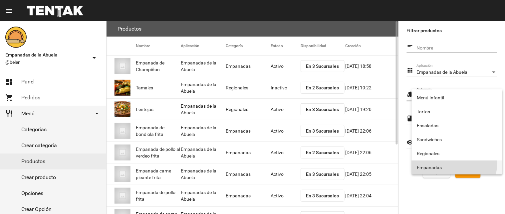
click at [444, 162] on span "Empanadas" at bounding box center [457, 168] width 80 height 14
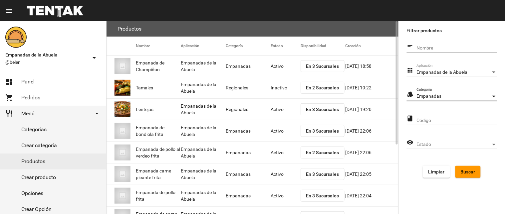
click at [468, 171] on span "Buscar" at bounding box center [467, 171] width 15 height 5
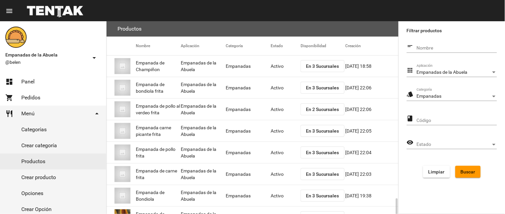
scroll to position [108, 0]
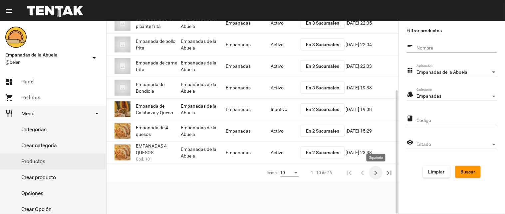
click at [376, 174] on icon "Siguiente" at bounding box center [375, 173] width 3 height 5
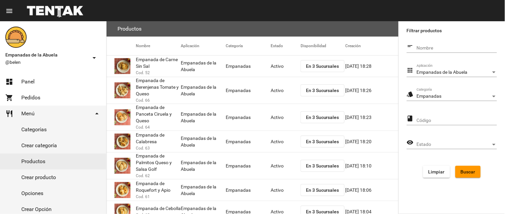
scroll to position [130, 0]
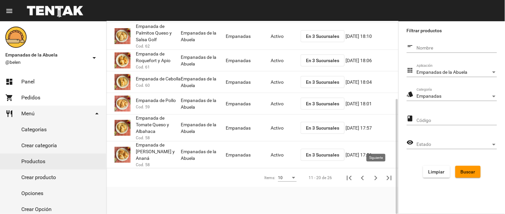
click at [371, 174] on icon "Siguiente" at bounding box center [375, 178] width 9 height 9
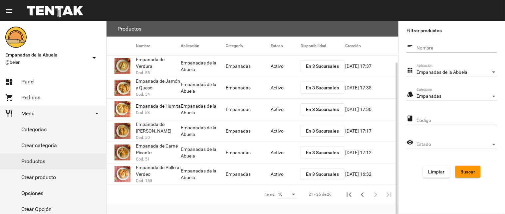
scroll to position [22, 0]
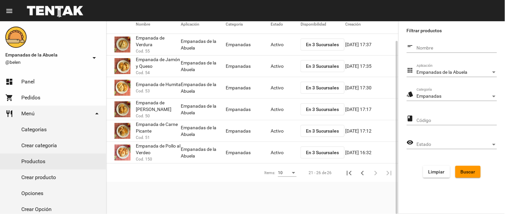
click at [324, 152] on span "En 3 Sucursales" at bounding box center [322, 152] width 33 height 5
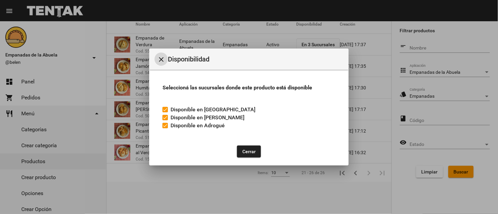
click at [166, 122] on label "Disponible en Adrogué" at bounding box center [194, 126] width 62 height 8
click at [165, 128] on input "Disponible en Adrogué" at bounding box center [165, 128] width 0 height 0
checkbox input "false"
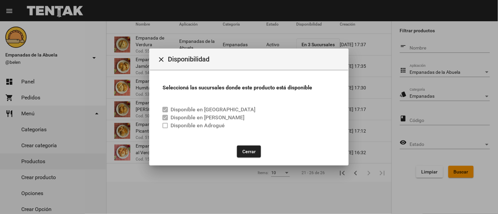
click at [252, 151] on button "Cerrar" at bounding box center [249, 152] width 24 height 12
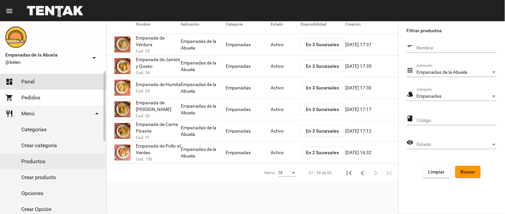
click at [38, 80] on link "dashboard Panel" at bounding box center [53, 82] width 106 height 16
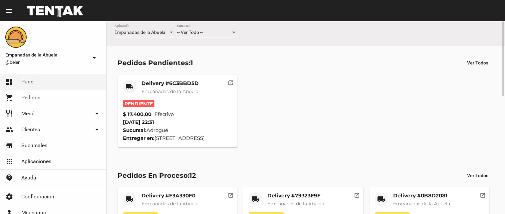
click at [178, 81] on mat-card-title "Delivery #6C3BBD5D" at bounding box center [169, 83] width 57 height 7
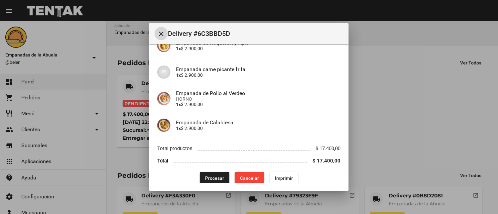
scroll to position [128, 0]
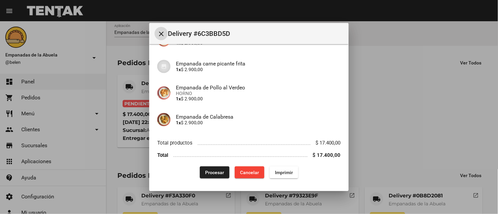
click at [287, 171] on span "Imprimir" at bounding box center [284, 172] width 18 height 5
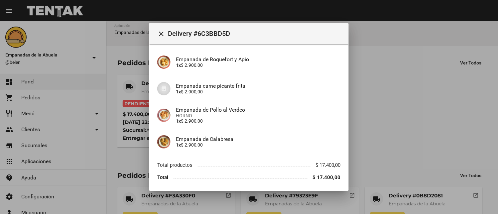
scroll to position [128, 0]
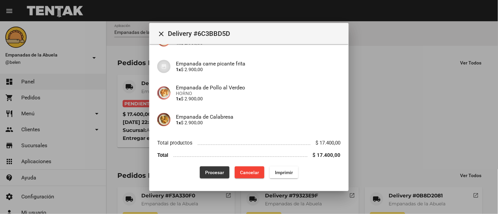
click at [212, 174] on span "Procesar" at bounding box center [214, 172] width 19 height 5
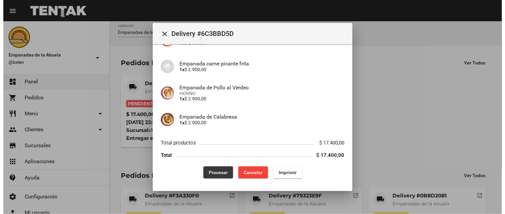
scroll to position [0, 0]
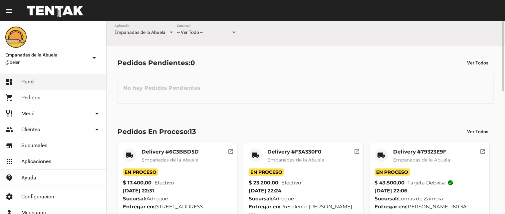
click at [220, 39] on div "-- Ver Todo -- Sucursal" at bounding box center [207, 33] width 60 height 19
drag, startPoint x: 205, startPoint y: 25, endPoint x: 203, endPoint y: 28, distance: 3.6
click at [203, 28] on div "-- Ver Todo -- Sucursal" at bounding box center [207, 30] width 60 height 13
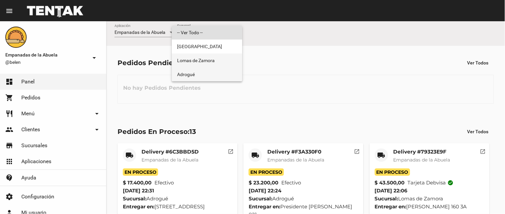
drag, startPoint x: 191, startPoint y: 65, endPoint x: 188, endPoint y: 68, distance: 4.5
click at [188, 68] on div "-- Ver Todo -- Monte Grande Lomas de Zamora Adrogué" at bounding box center [207, 54] width 71 height 56
click at [186, 72] on span "Adrogué" at bounding box center [207, 75] width 60 height 14
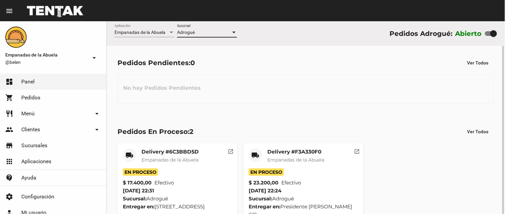
scroll to position [13, 0]
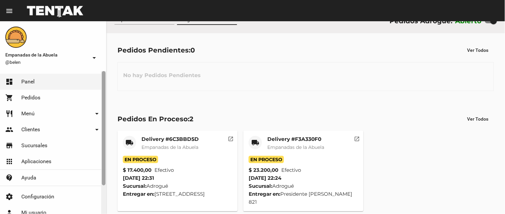
click at [105, 208] on div at bounding box center [103, 142] width 5 height 143
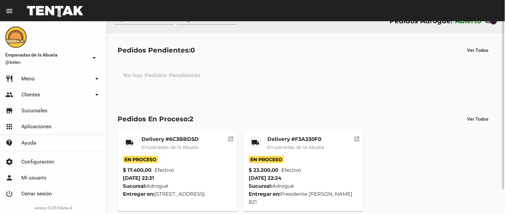
scroll to position [0, 0]
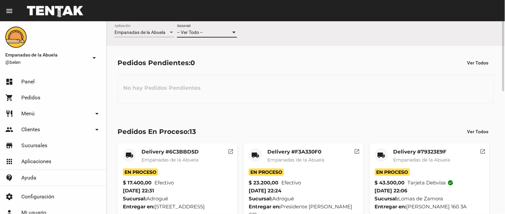
click at [228, 30] on div "-- Ver Todo --" at bounding box center [204, 32] width 54 height 5
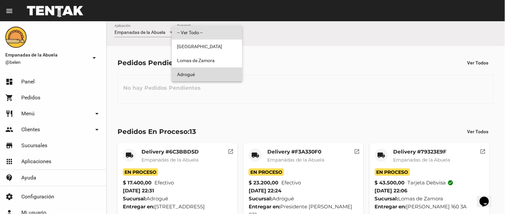
click at [217, 78] on span "Adrogué" at bounding box center [207, 75] width 60 height 14
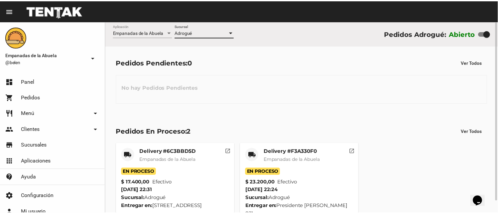
scroll to position [13, 0]
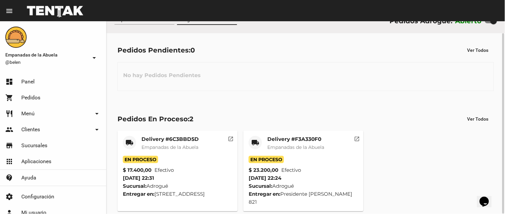
click at [277, 139] on mat-card-title "Delivery #F3A330F0" at bounding box center [295, 139] width 57 height 7
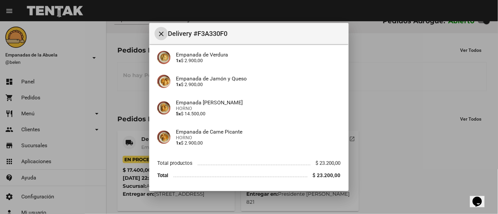
scroll to position [75, 0]
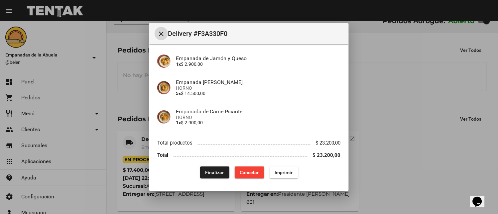
drag, startPoint x: 208, startPoint y: 171, endPoint x: 210, endPoint y: 174, distance: 3.4
click at [209, 172] on span "Finalizar" at bounding box center [215, 172] width 19 height 5
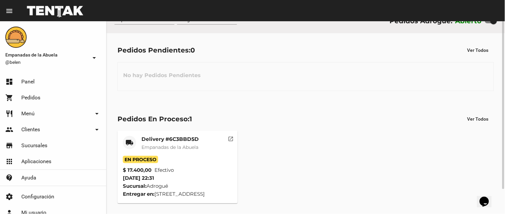
scroll to position [0, 0]
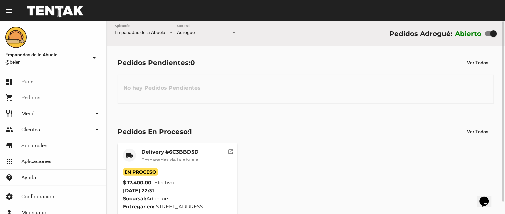
click at [197, 29] on div "Adrogué Sucursal" at bounding box center [207, 30] width 60 height 13
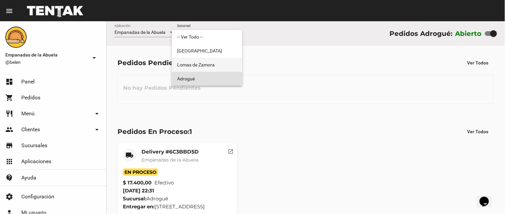
click at [200, 65] on span "Lomas de Zamora" at bounding box center [207, 65] width 60 height 14
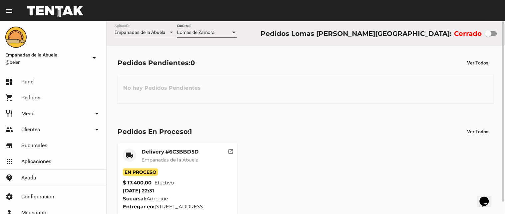
click at [203, 26] on div "Lomas de Zamora Sucursal" at bounding box center [207, 30] width 60 height 13
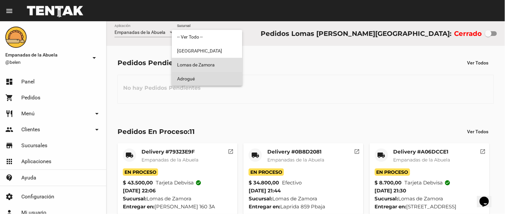
click at [194, 77] on span "Adrogué" at bounding box center [207, 79] width 60 height 14
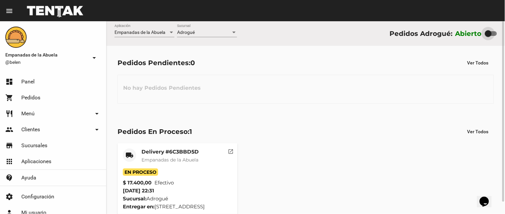
drag, startPoint x: 492, startPoint y: 34, endPoint x: 390, endPoint y: 62, distance: 106.0
click at [465, 39] on div "Abierto" at bounding box center [476, 33] width 42 height 11
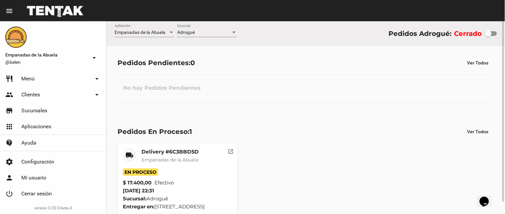
click at [484, 35] on div "Cerrado" at bounding box center [475, 33] width 43 height 11
drag, startPoint x: 487, startPoint y: 34, endPoint x: 494, endPoint y: 33, distance: 7.7
click at [494, 33] on div at bounding box center [493, 33] width 7 height 7
checkbox input "true"
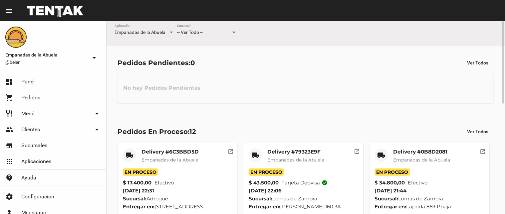
click at [201, 35] on span "-- Ver Todo --" at bounding box center [190, 32] width 26 height 5
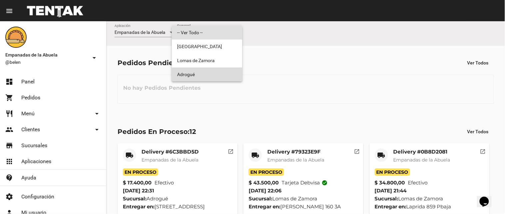
click at [210, 79] on span "Adrogué" at bounding box center [207, 75] width 60 height 14
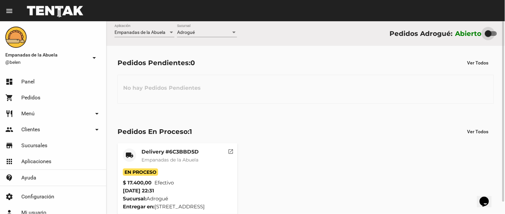
drag, startPoint x: 495, startPoint y: 35, endPoint x: 457, endPoint y: 41, distance: 38.0
click at [469, 37] on div "Abierto" at bounding box center [476, 33] width 42 height 11
checkbox input "false"
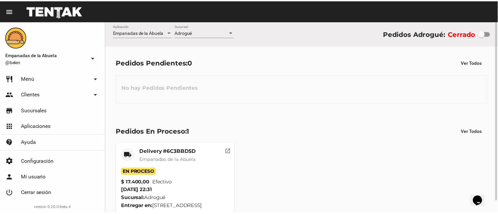
scroll to position [13, 0]
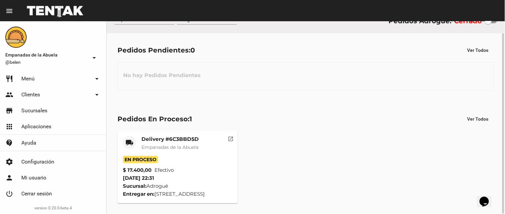
drag, startPoint x: 170, startPoint y: 132, endPoint x: 171, endPoint y: 136, distance: 3.7
click at [170, 133] on mat-card "local_shipping Delivery #6C3BBD5D Empanadas de la Abuela En Proceso $ 17.400,00…" at bounding box center [177, 167] width 120 height 73
click at [180, 145] on span "Empanadas de la Abuela" at bounding box center [169, 147] width 57 height 6
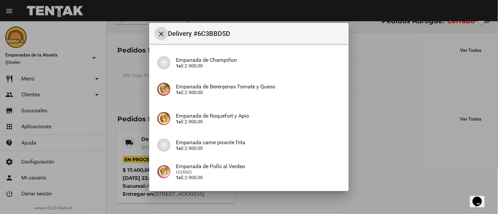
scroll to position [128, 0]
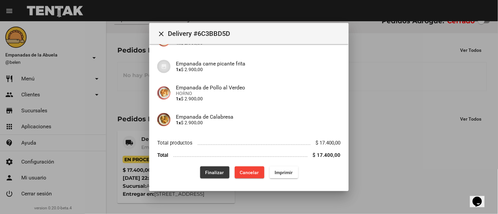
click at [213, 171] on span "Finalizar" at bounding box center [215, 172] width 19 height 5
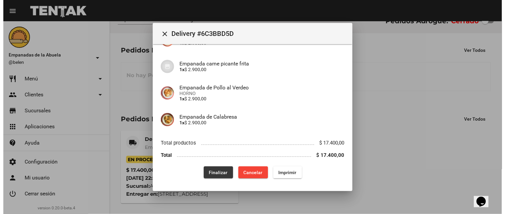
scroll to position [0, 0]
